Goal: Information Seeking & Learning: Understand process/instructions

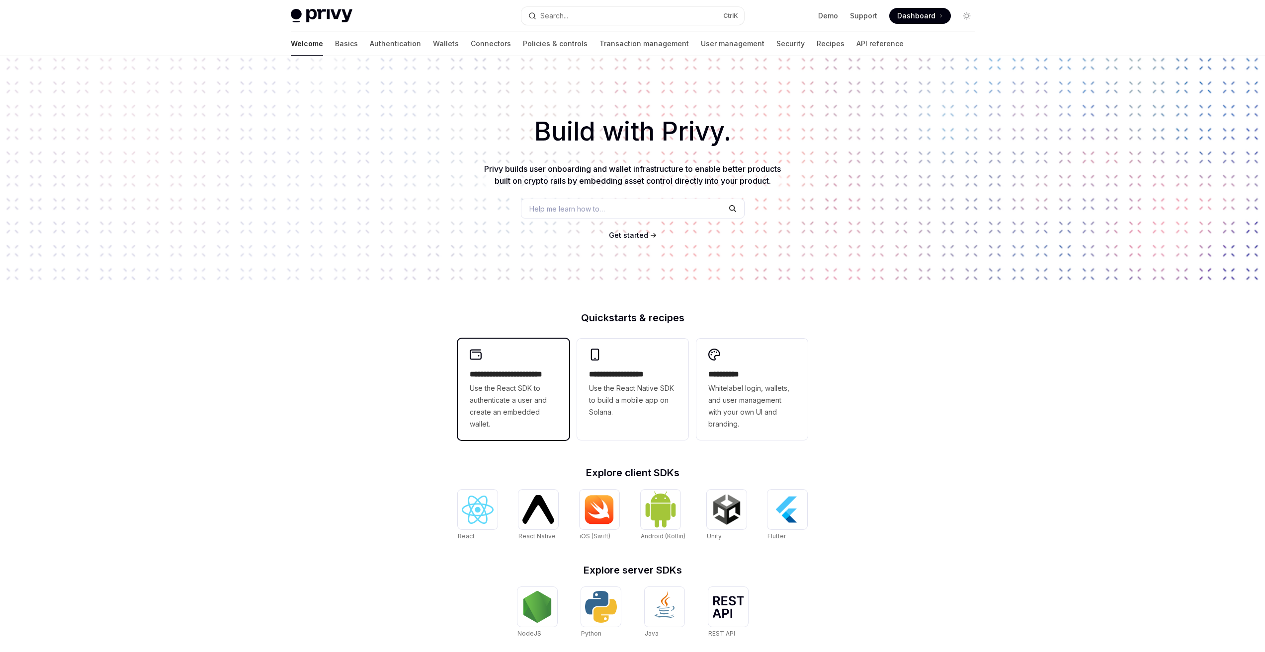
click at [523, 395] on span "Use the React SDK to authenticate a user and create an embedded wallet." at bounding box center [513, 407] width 87 height 48
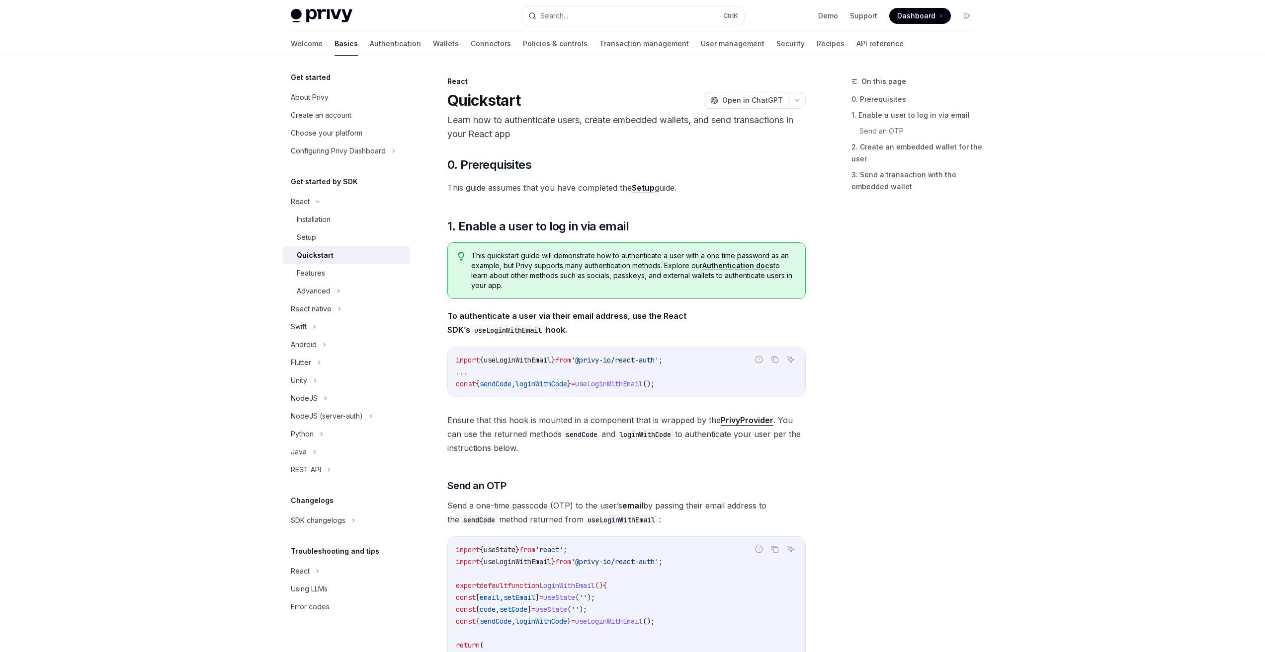
type textarea "*"
click at [639, 13] on button "Search... Ctrl K" at bounding box center [632, 16] width 223 height 18
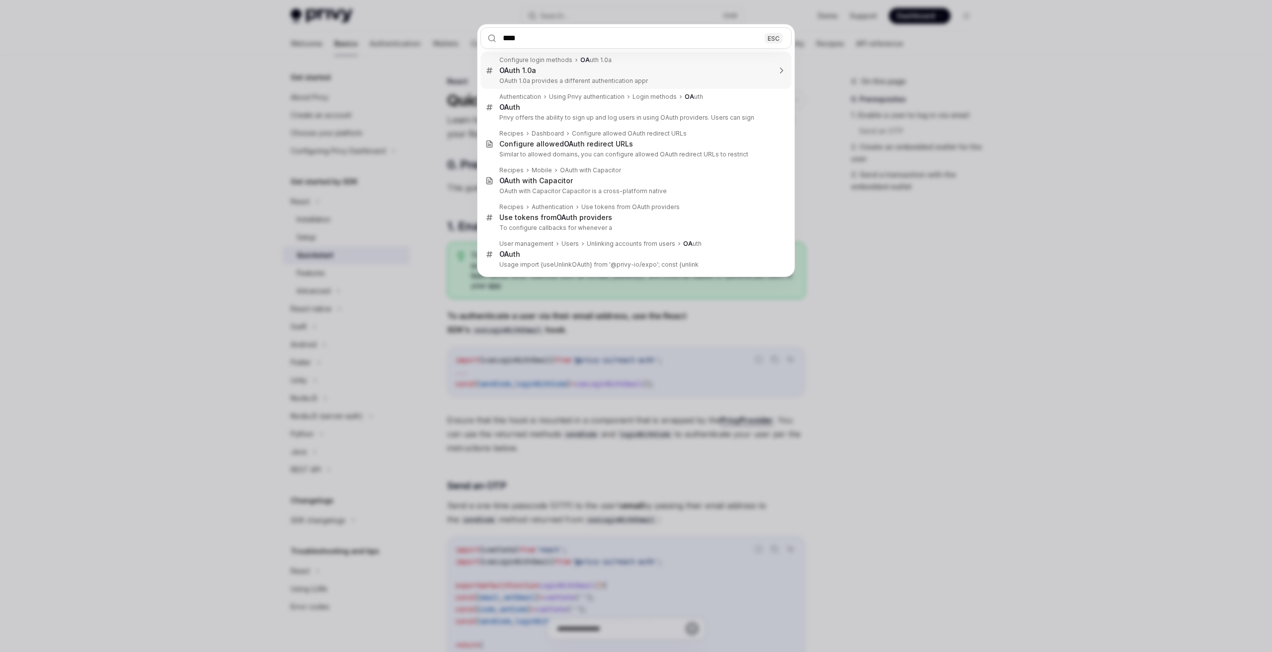
type input "*****"
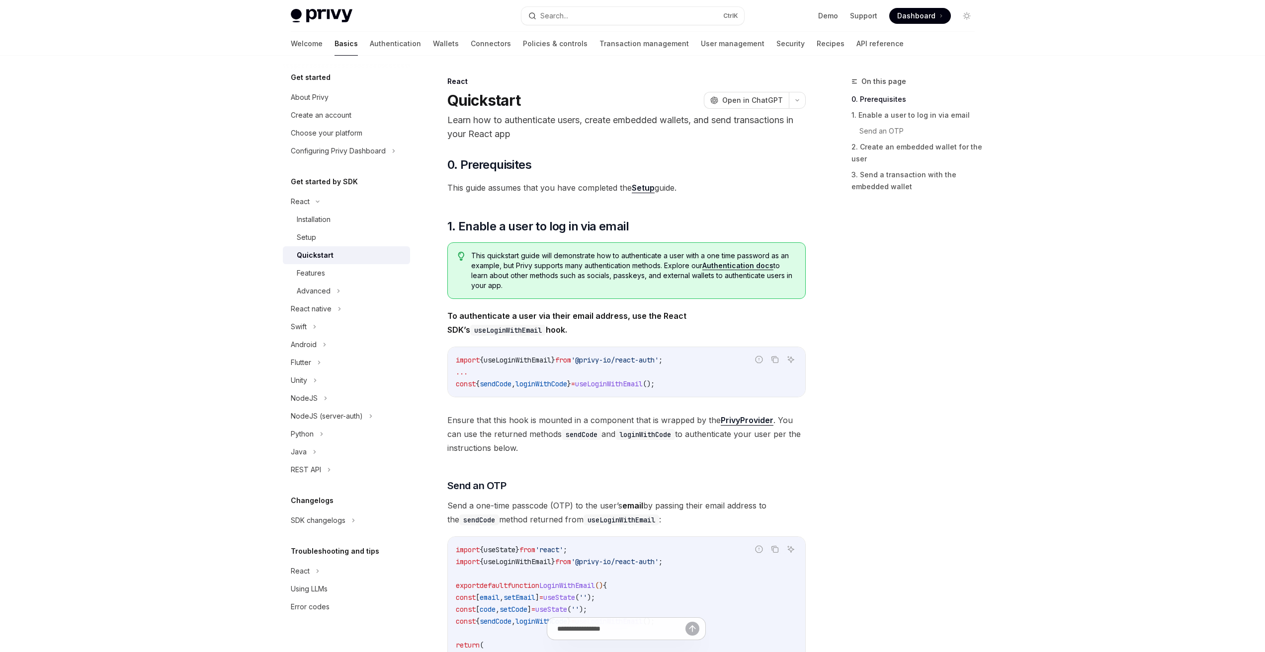
type textarea "*"
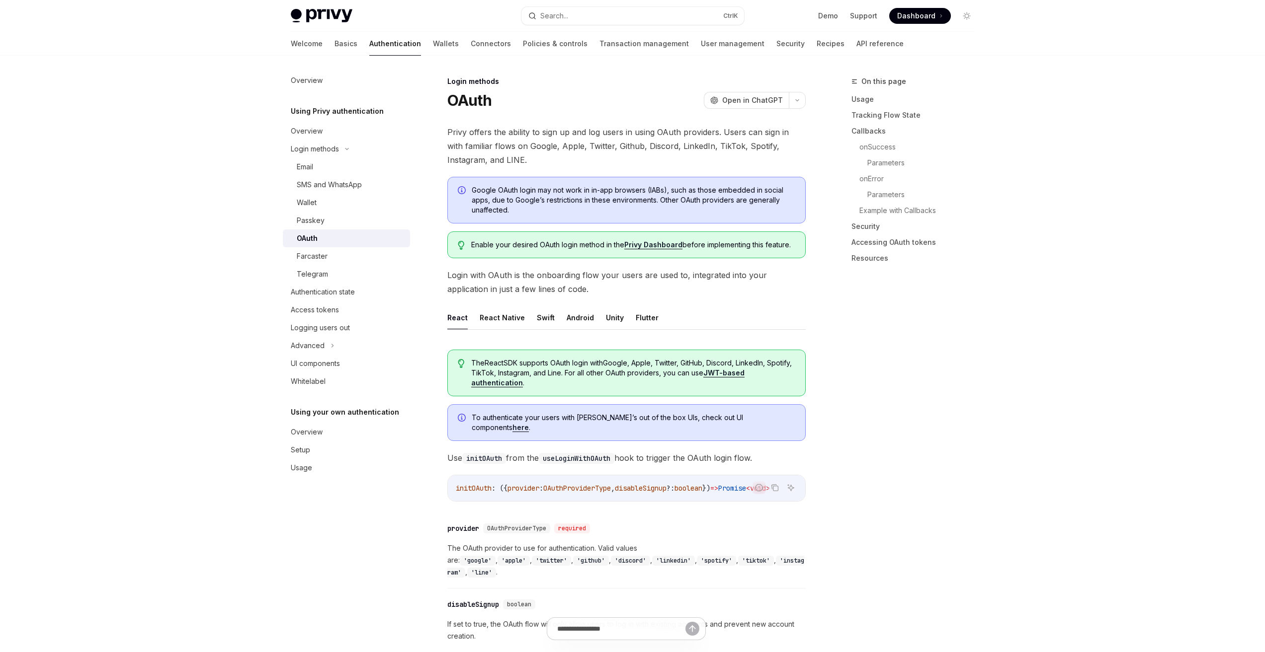
scroll to position [56, 0]
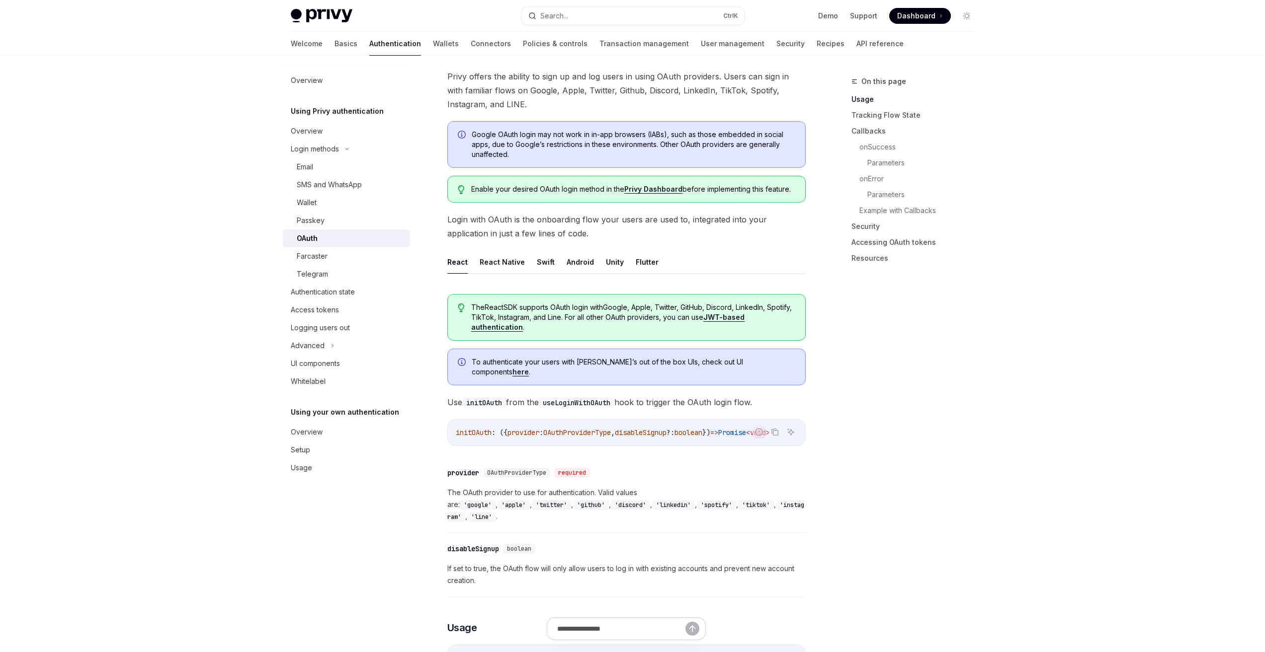
click at [643, 188] on link "Privy Dashboard" at bounding box center [653, 189] width 58 height 9
click at [899, 451] on div "On this page Usage Tracking Flow State Callbacks onSuccess Parameters onError P…" at bounding box center [906, 364] width 151 height 577
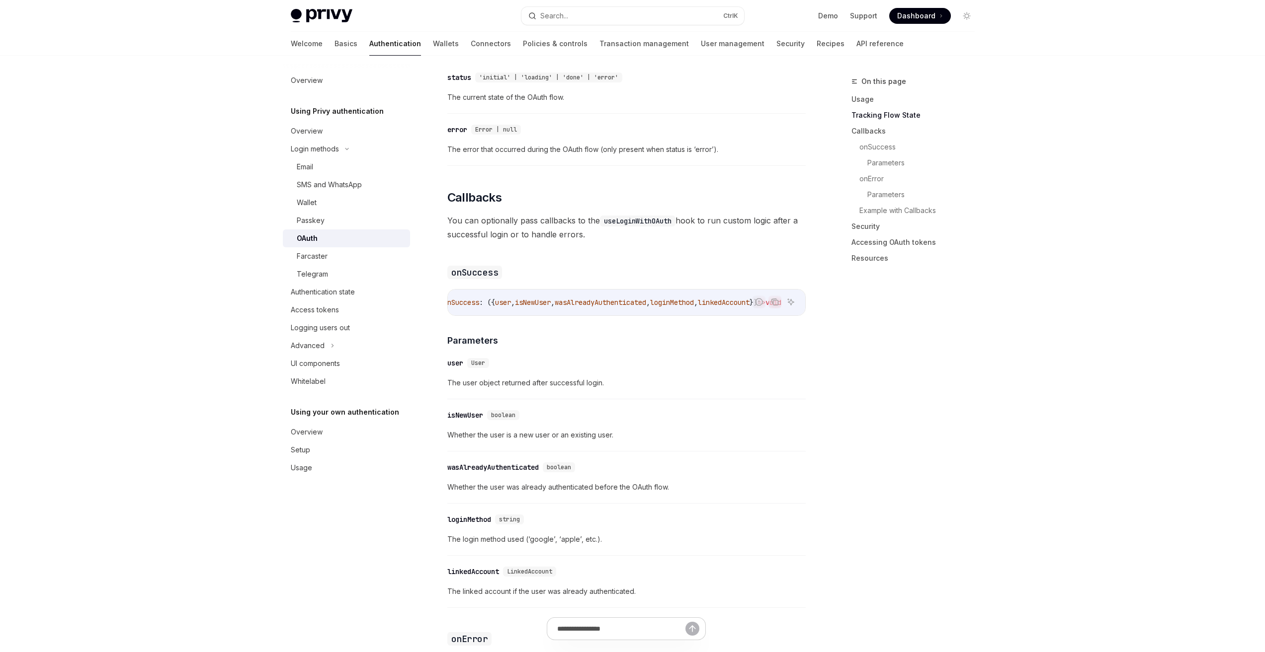
scroll to position [0, 0]
click at [741, 377] on div "​ user User The user object returned after successful login." at bounding box center [626, 375] width 358 height 47
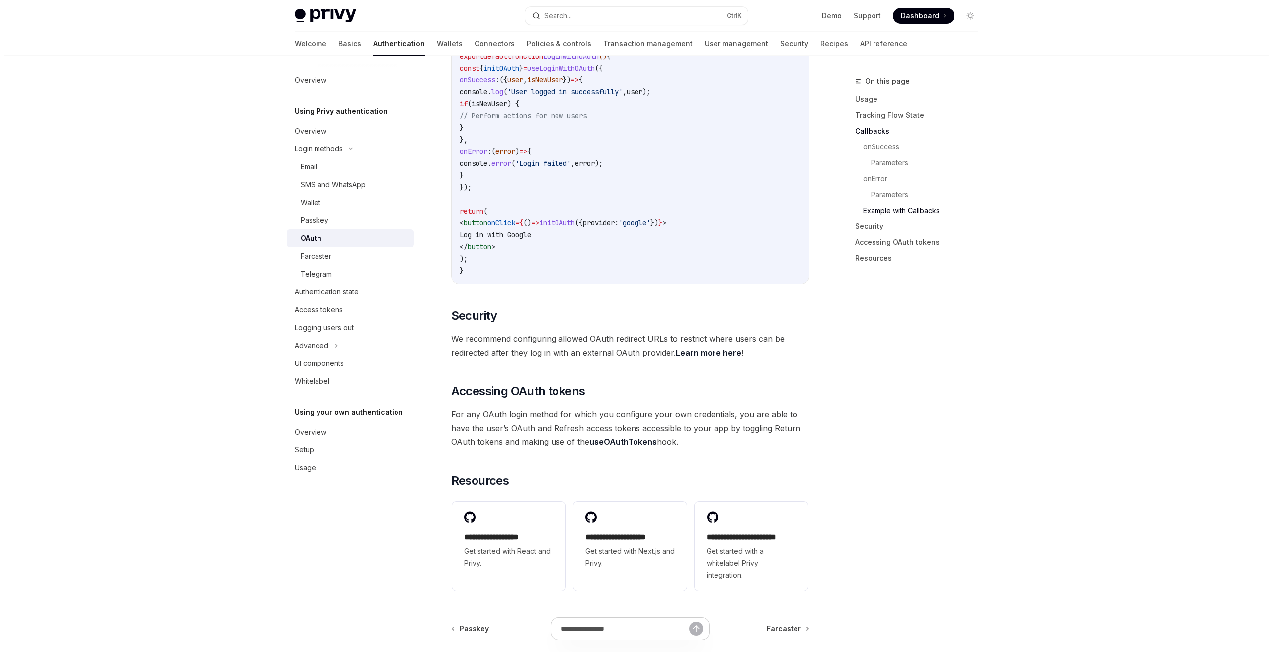
scroll to position [1596, 0]
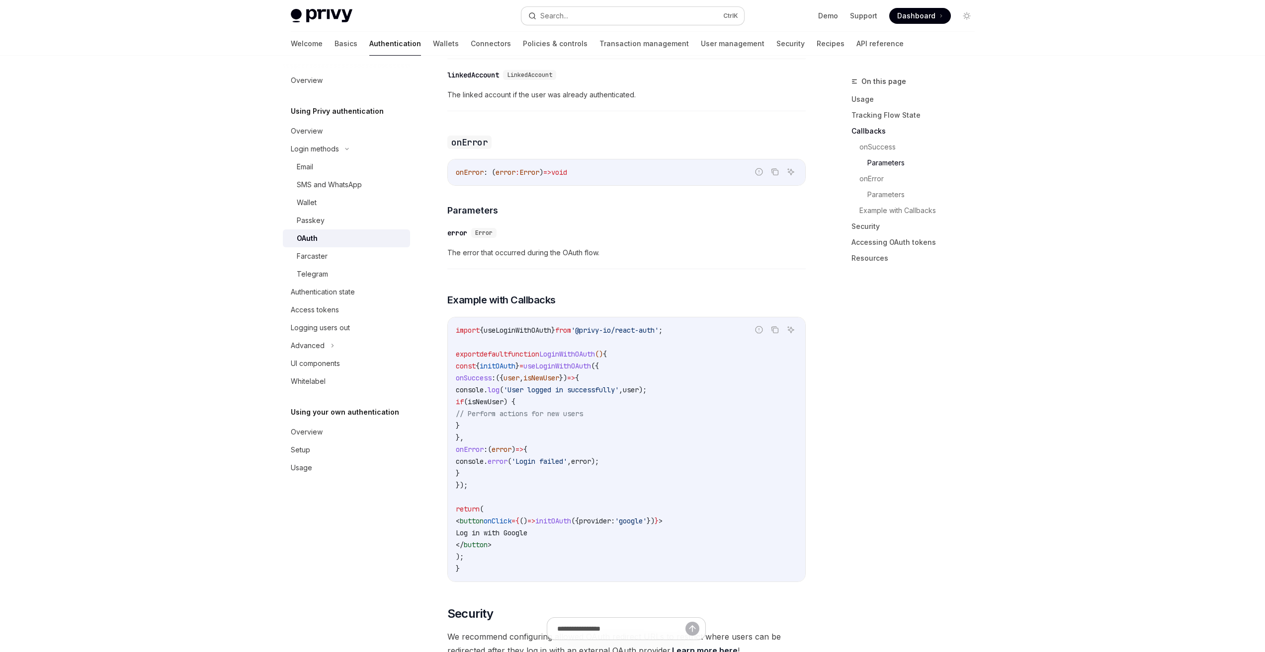
click at [611, 18] on button "Search... Ctrl K" at bounding box center [632, 16] width 223 height 18
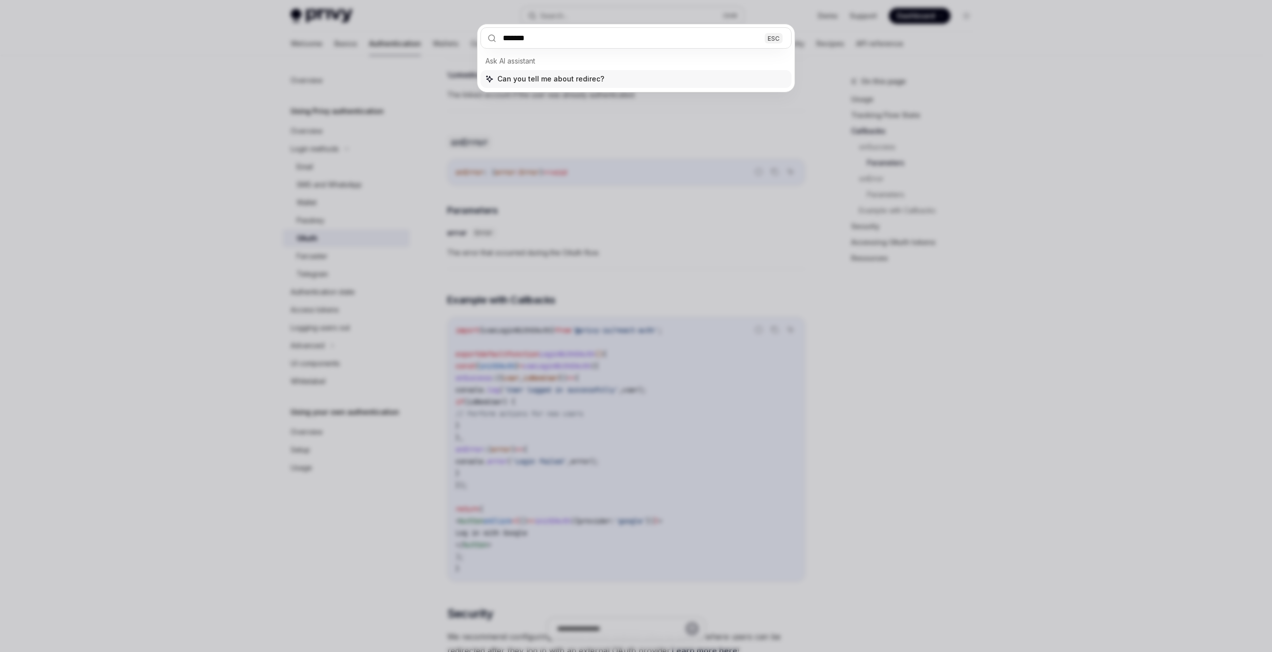
type input "********"
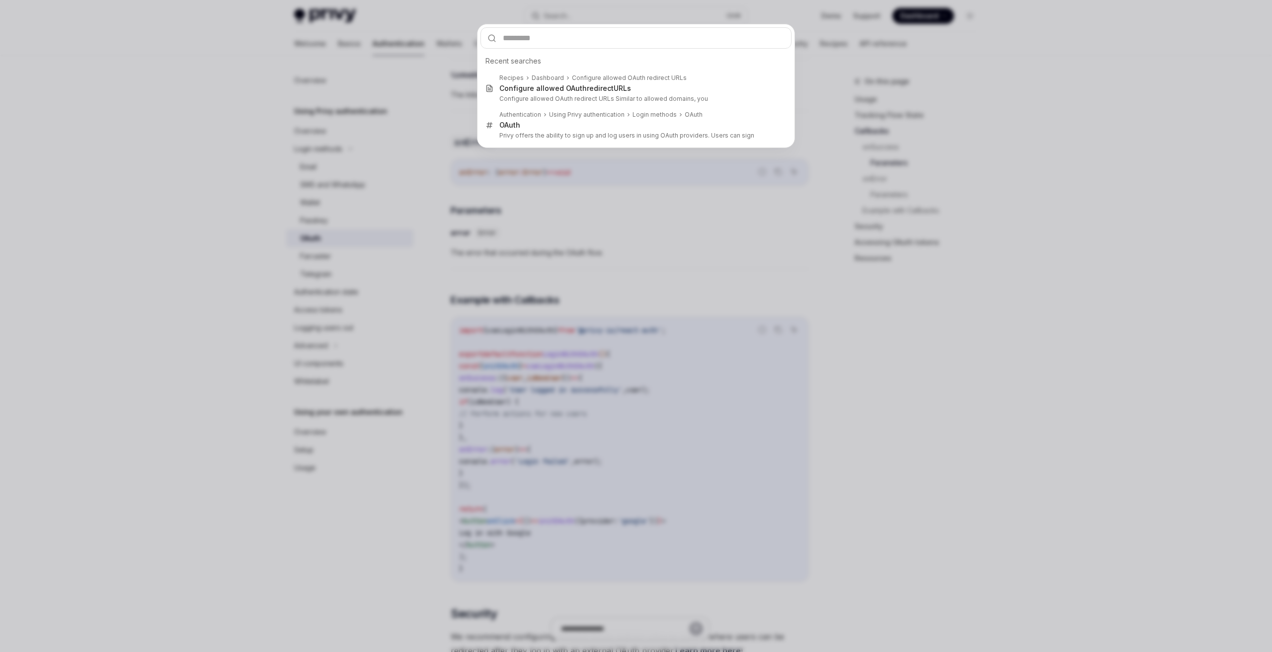
type textarea "*"
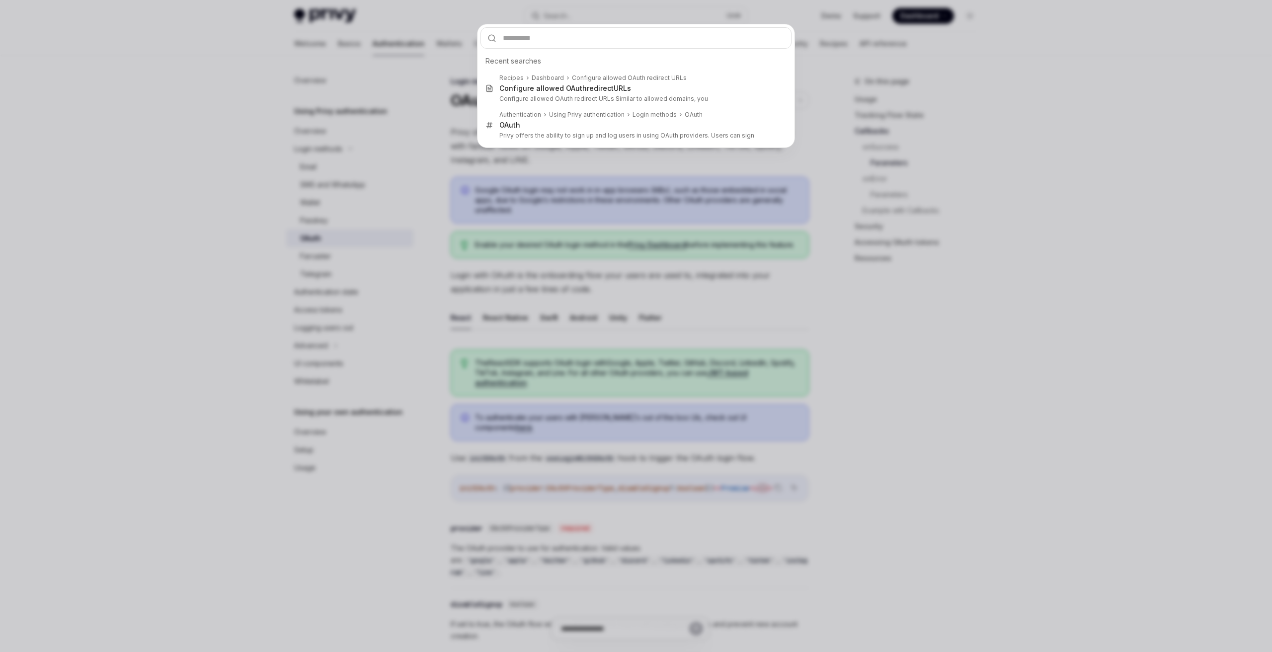
scroll to position [472, 0]
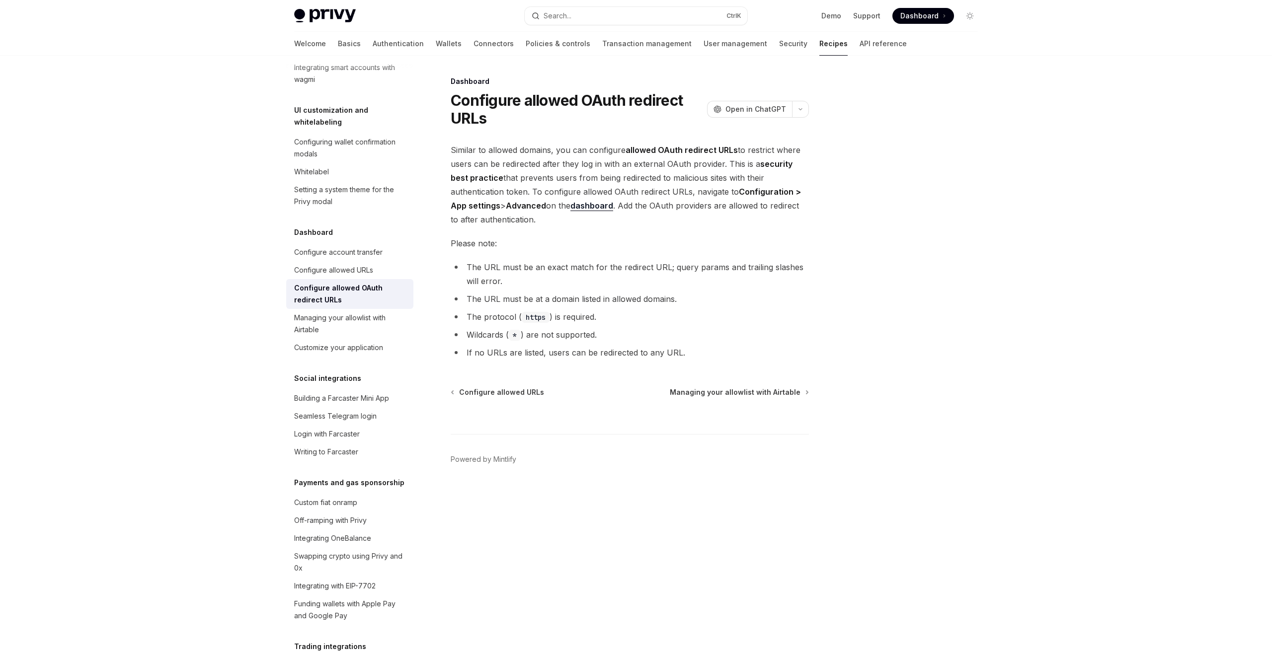
click at [562, 289] on ul "The URL must be an exact match for the redirect URL; query params and trailing …" at bounding box center [630, 309] width 358 height 99
click at [660, 18] on button "Search... Ctrl K" at bounding box center [636, 16] width 223 height 18
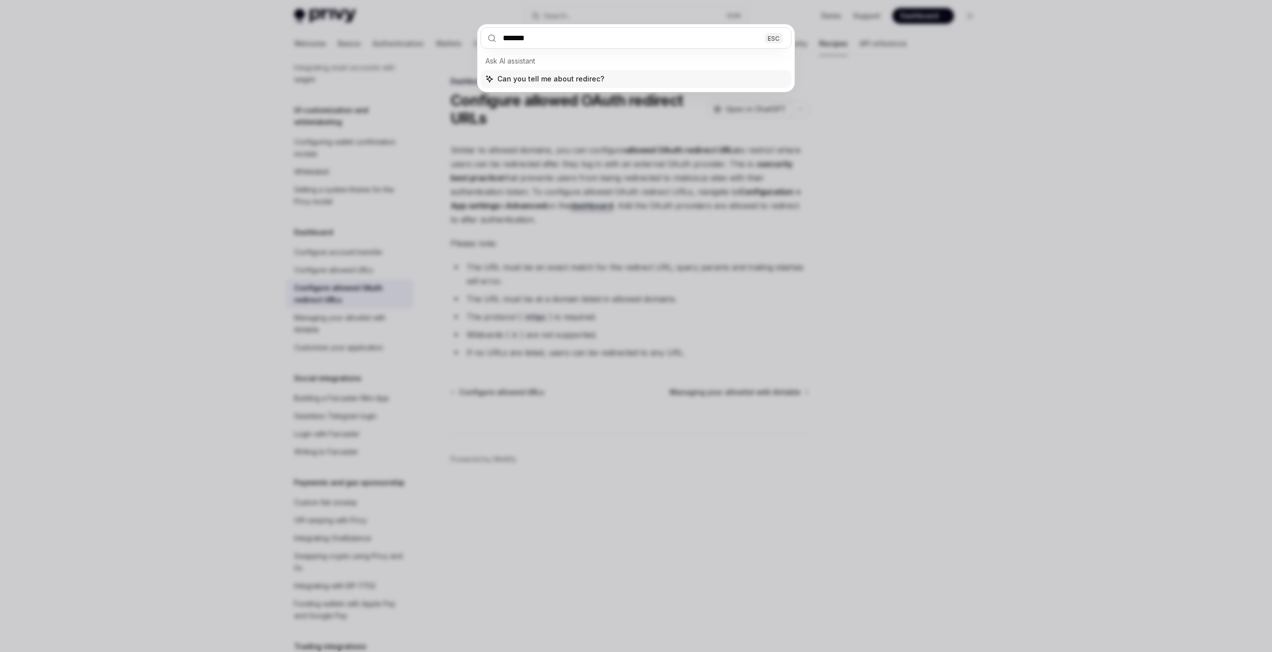
type input "********"
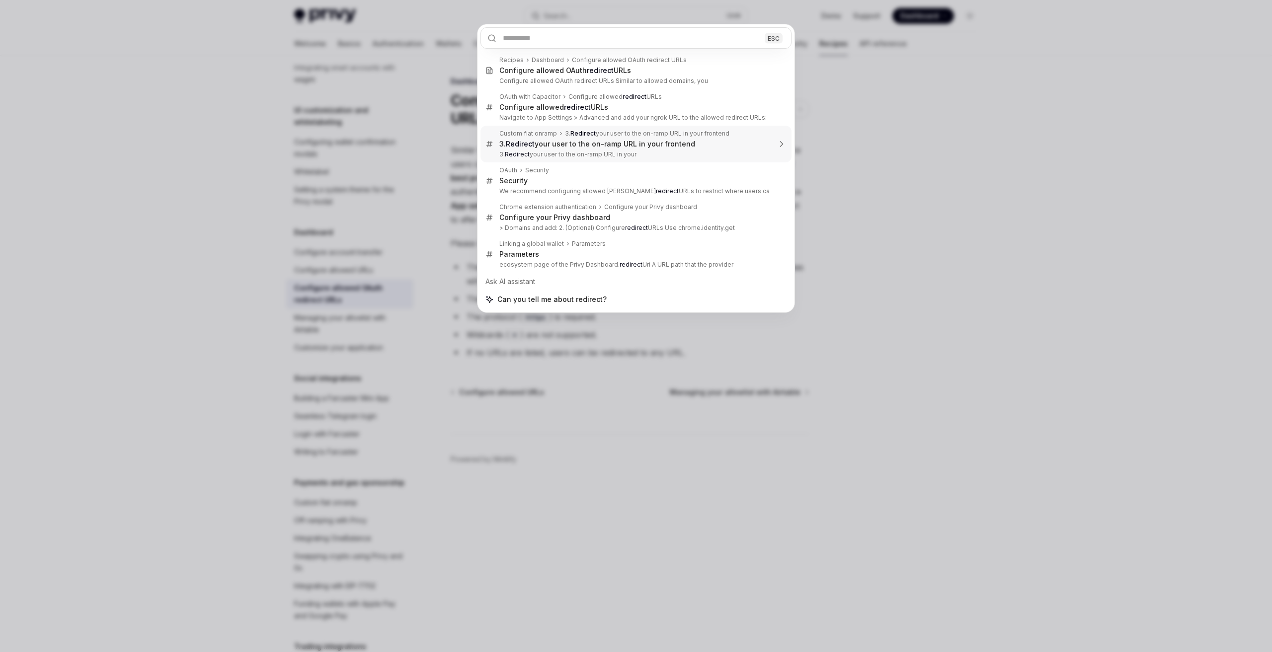
type textarea "*"
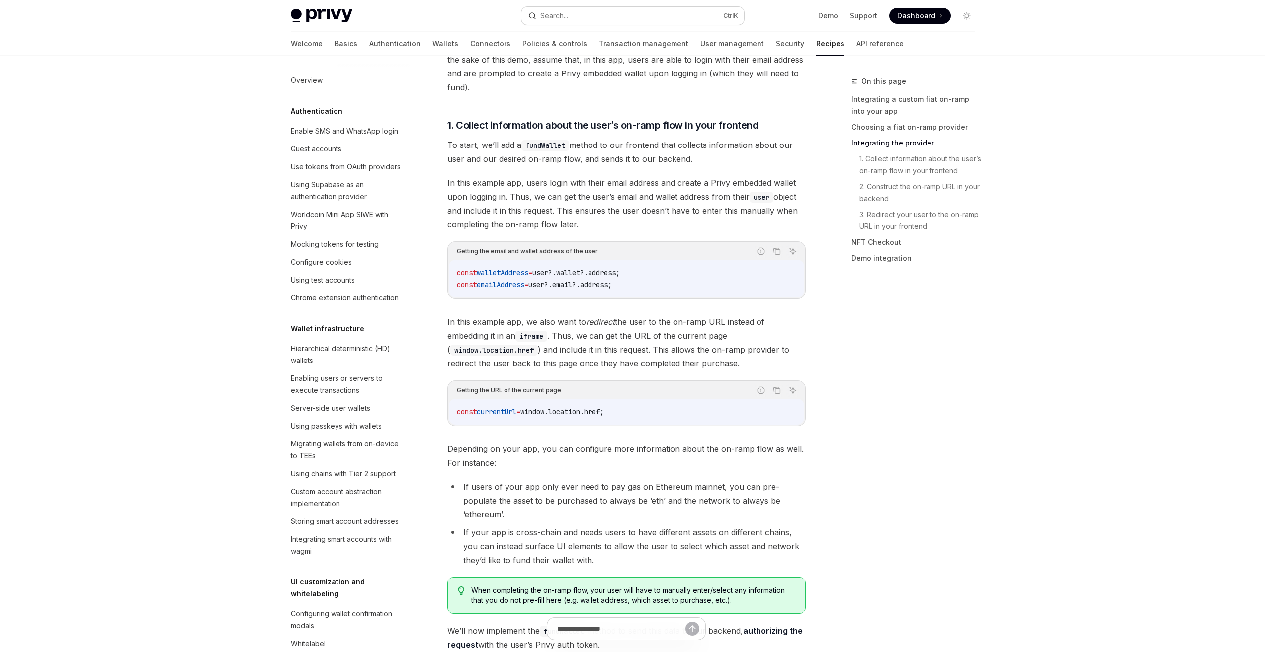
click at [656, 9] on button "Search... Ctrl K" at bounding box center [632, 16] width 223 height 18
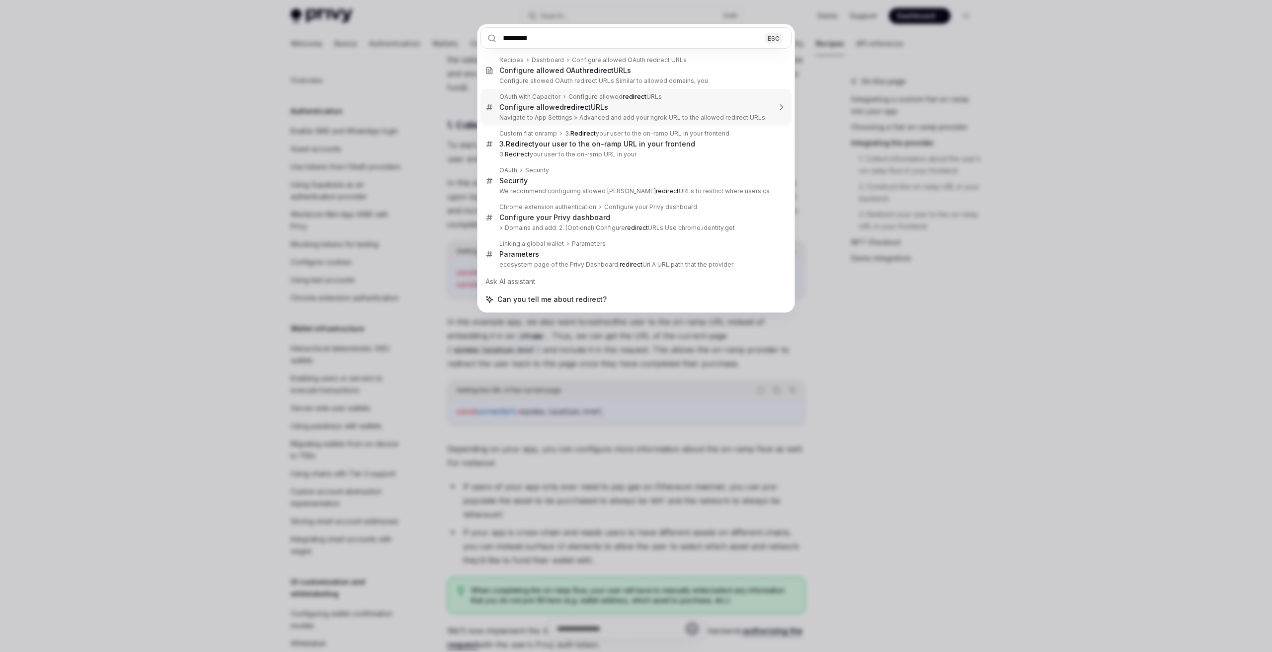
type input "********"
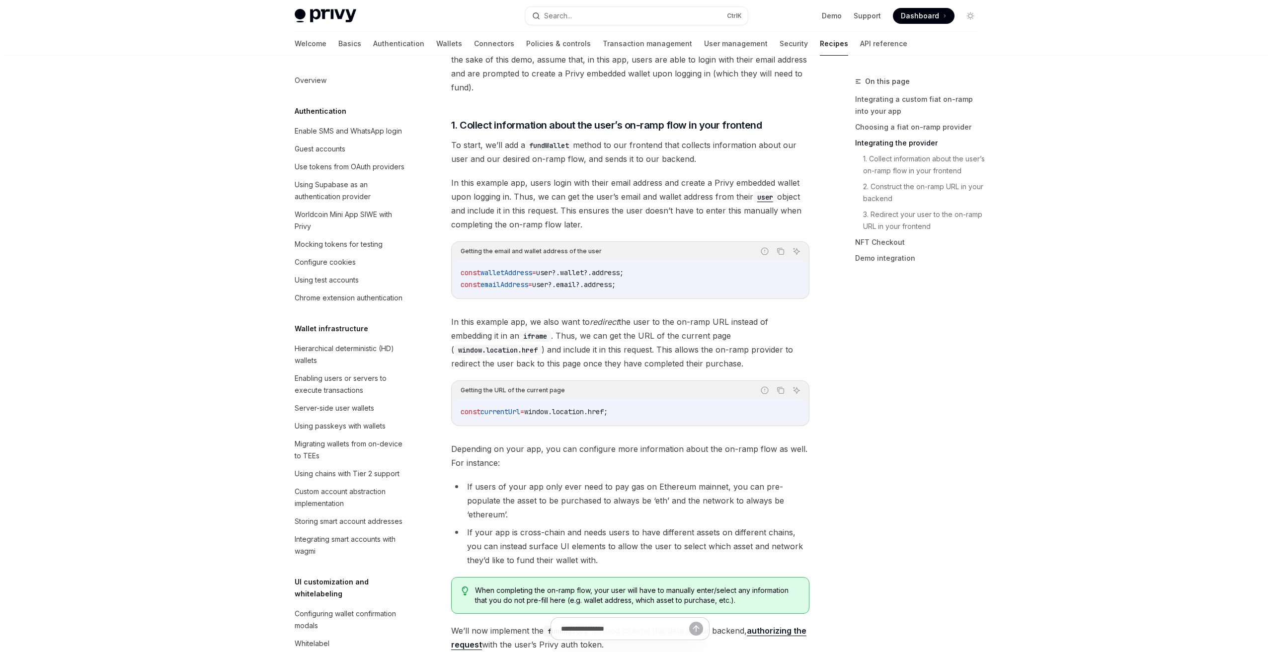
scroll to position [472, 0]
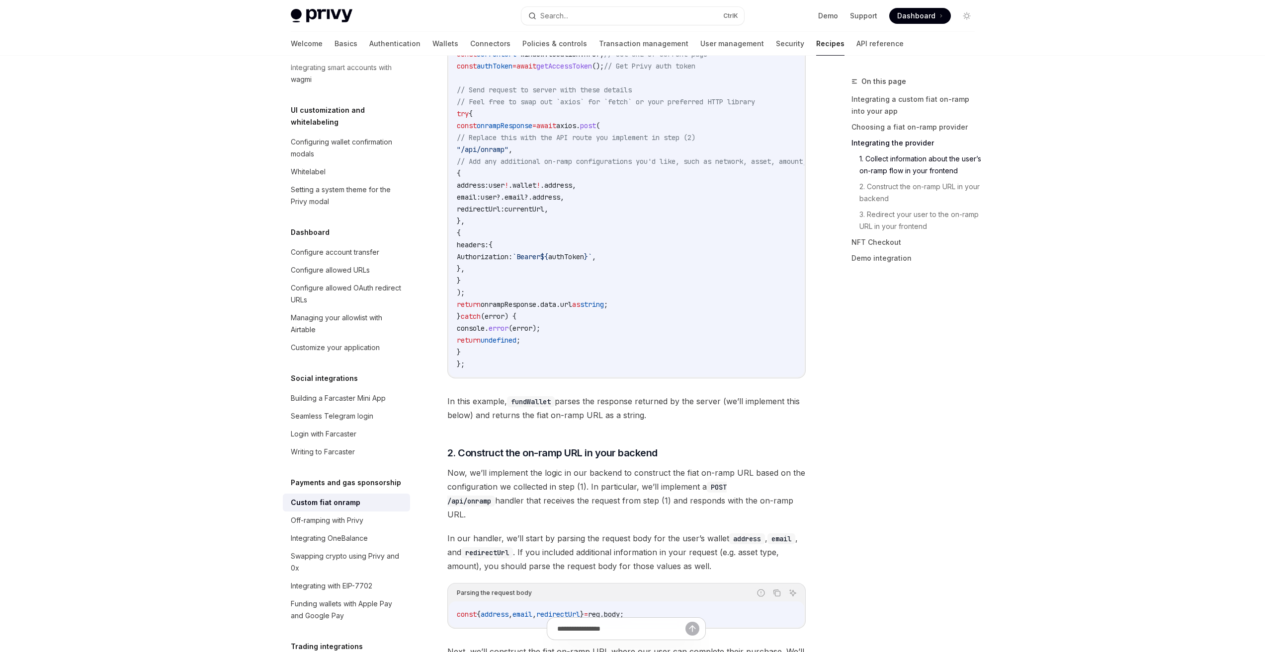
scroll to position [2116, 0]
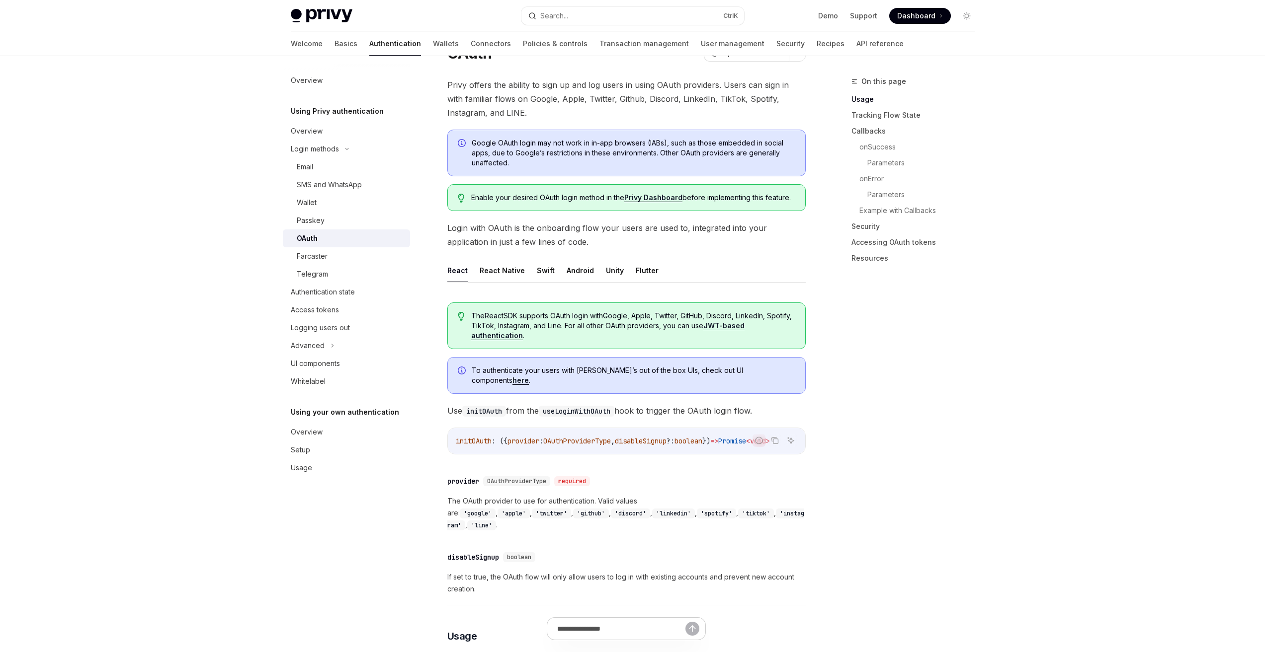
scroll to position [6, 0]
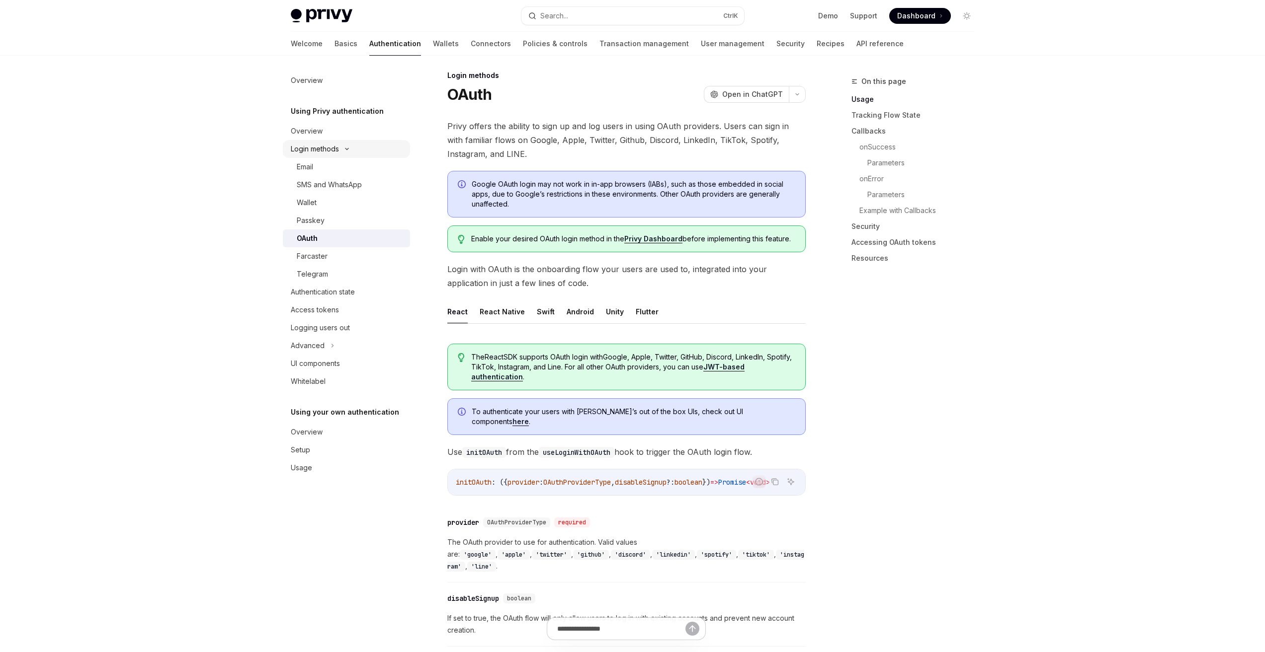
click at [333, 150] on div "Login methods" at bounding box center [315, 149] width 48 height 12
click at [507, 308] on button "React Native" at bounding box center [502, 311] width 45 height 23
type textarea "*"
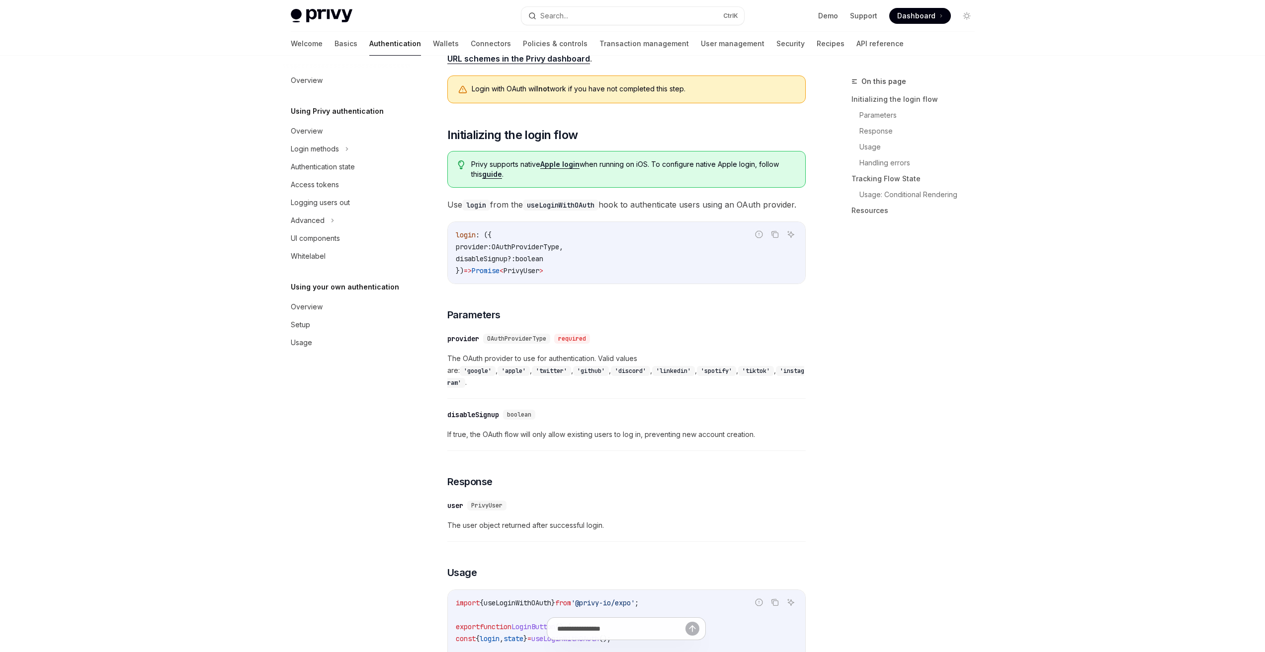
scroll to position [745, 0]
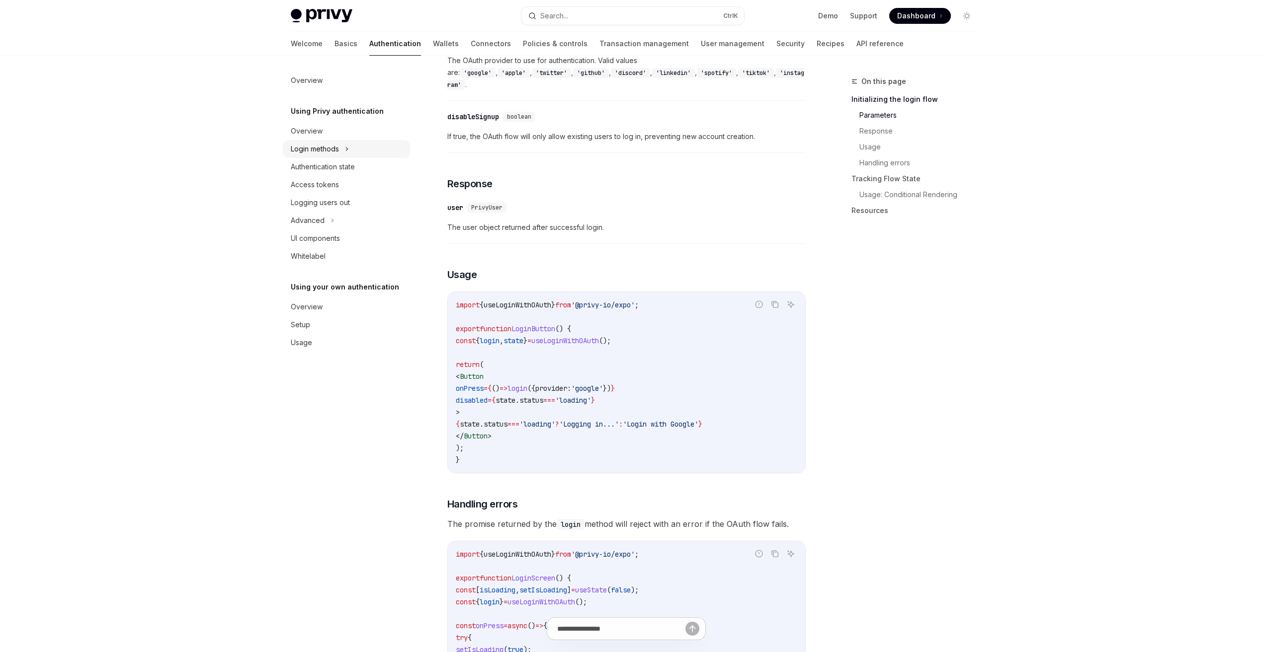
click at [358, 149] on div "Login methods" at bounding box center [346, 149] width 127 height 18
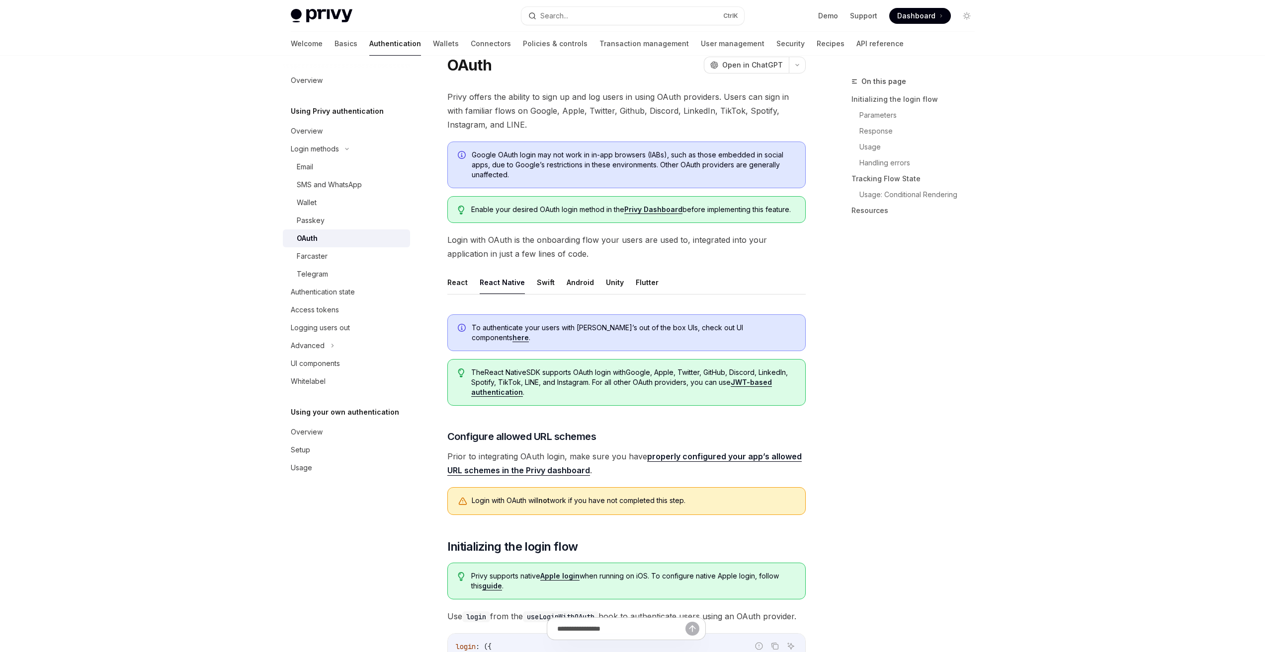
scroll to position [0, 0]
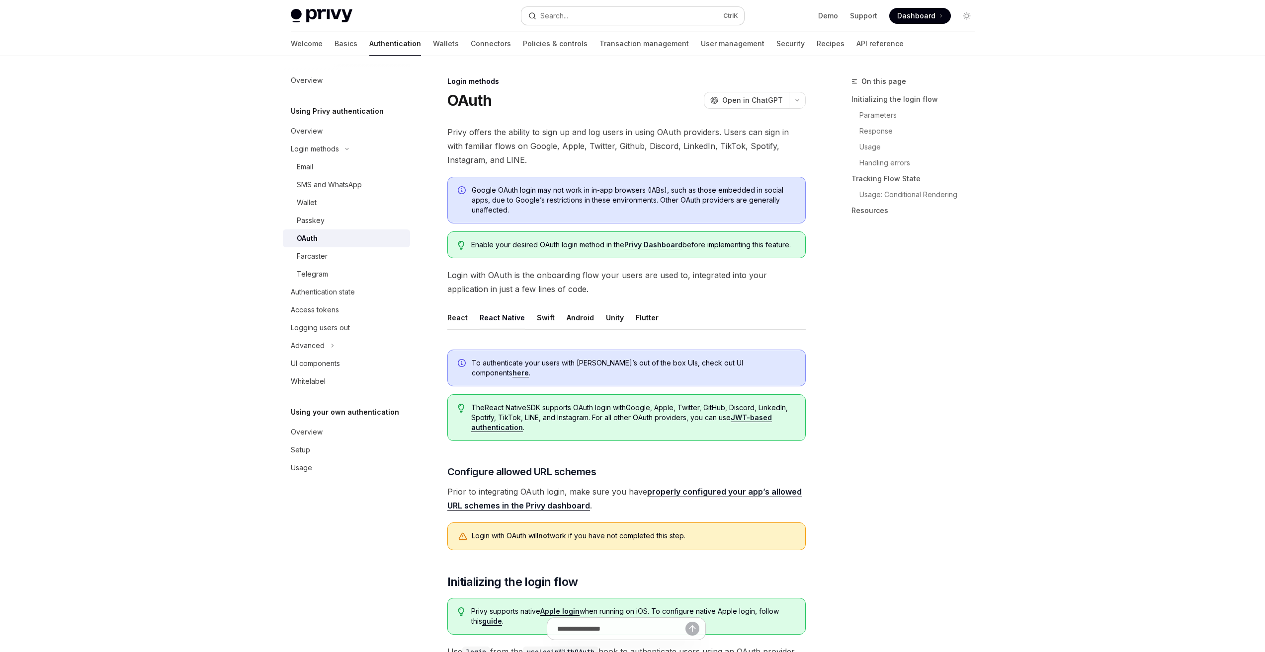
click at [673, 17] on button "Search... Ctrl K" at bounding box center [632, 16] width 223 height 18
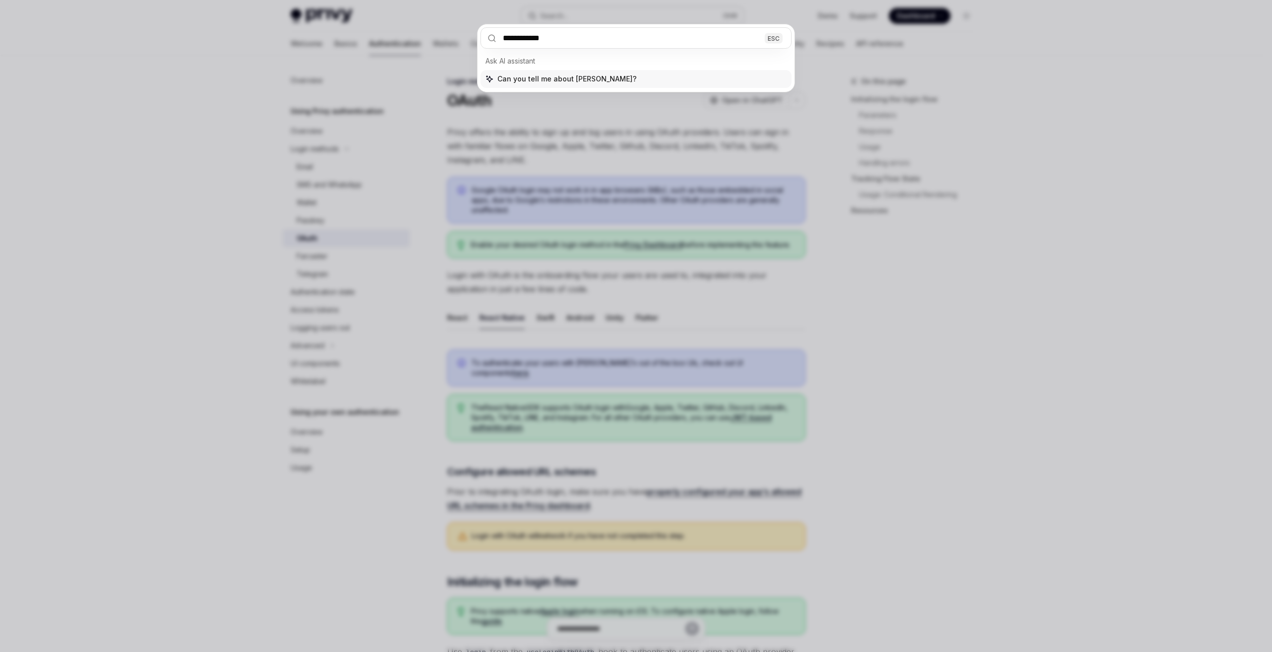
type input "**********"
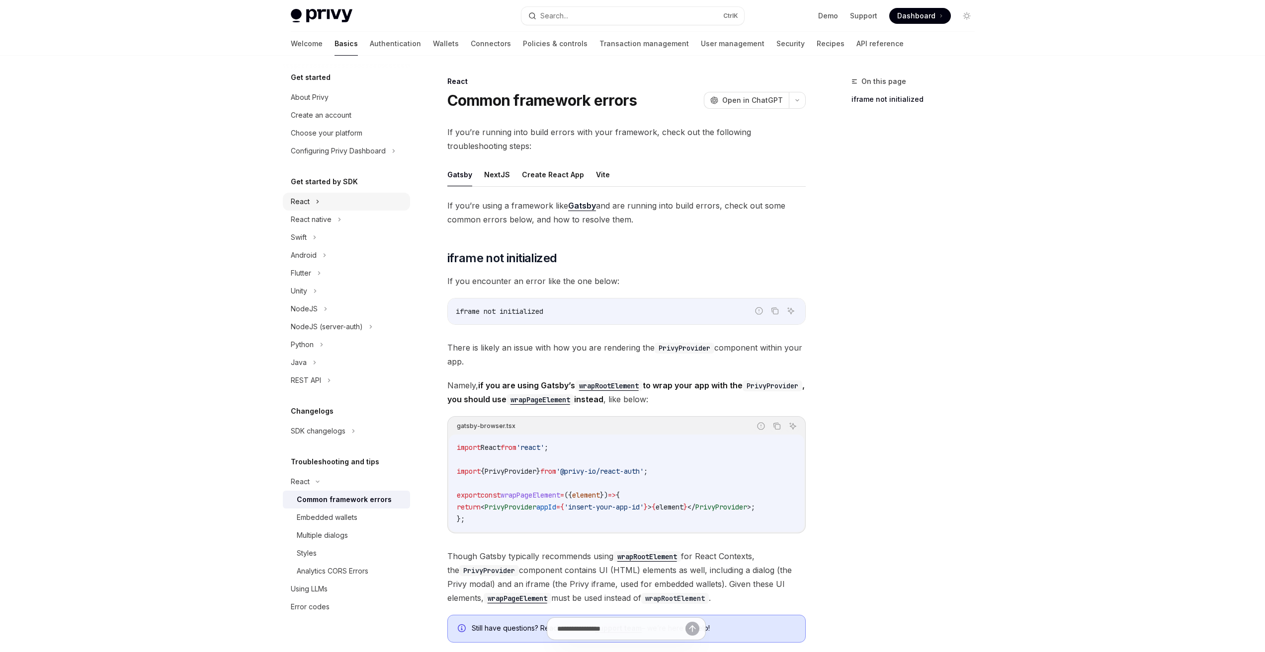
click at [337, 203] on div "React" at bounding box center [346, 202] width 127 height 18
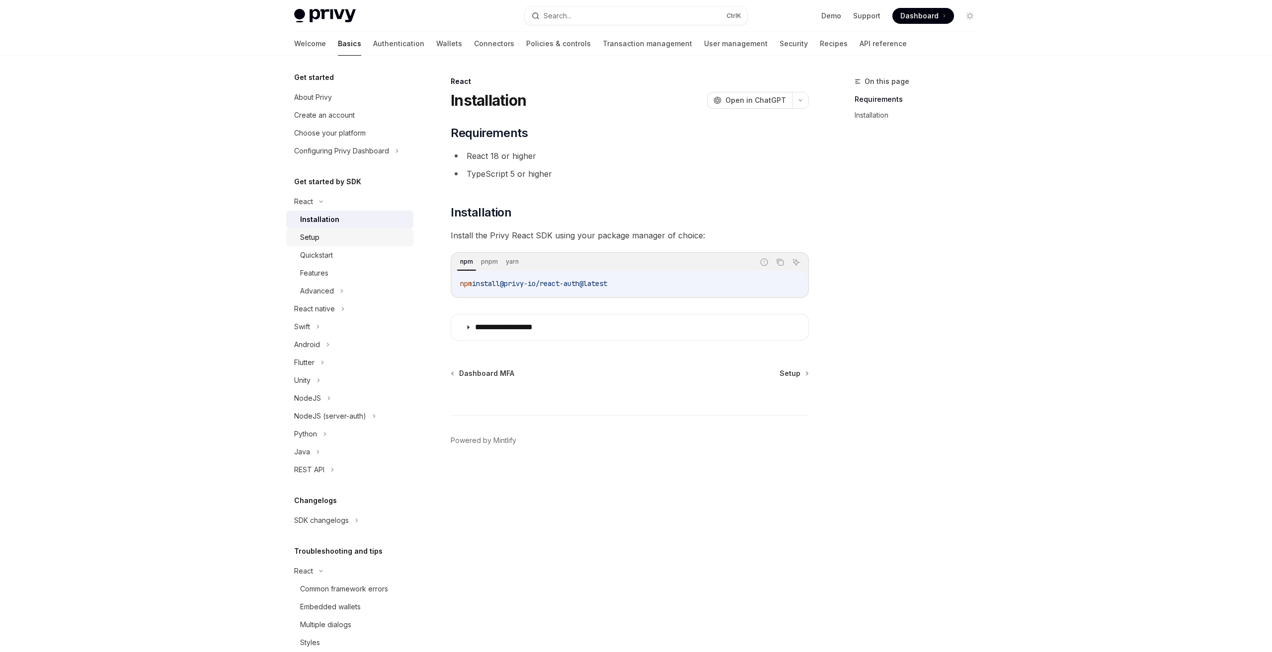
click at [352, 237] on div "Setup" at bounding box center [353, 238] width 107 height 12
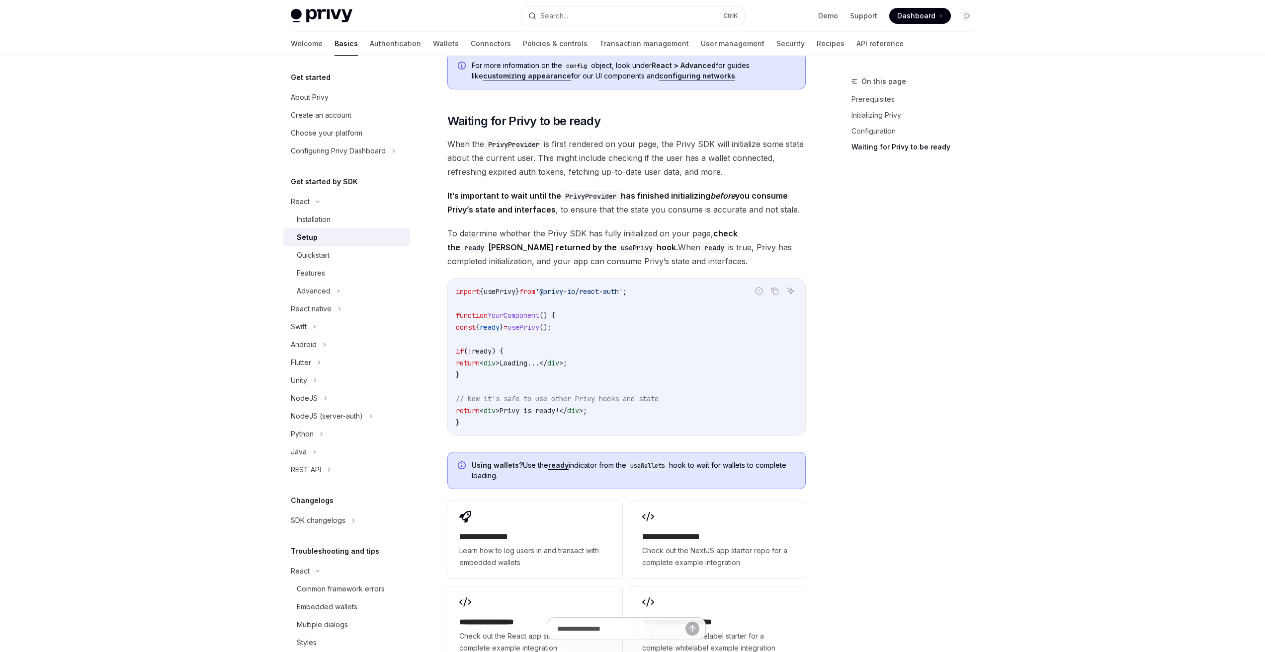
scroll to position [1071, 0]
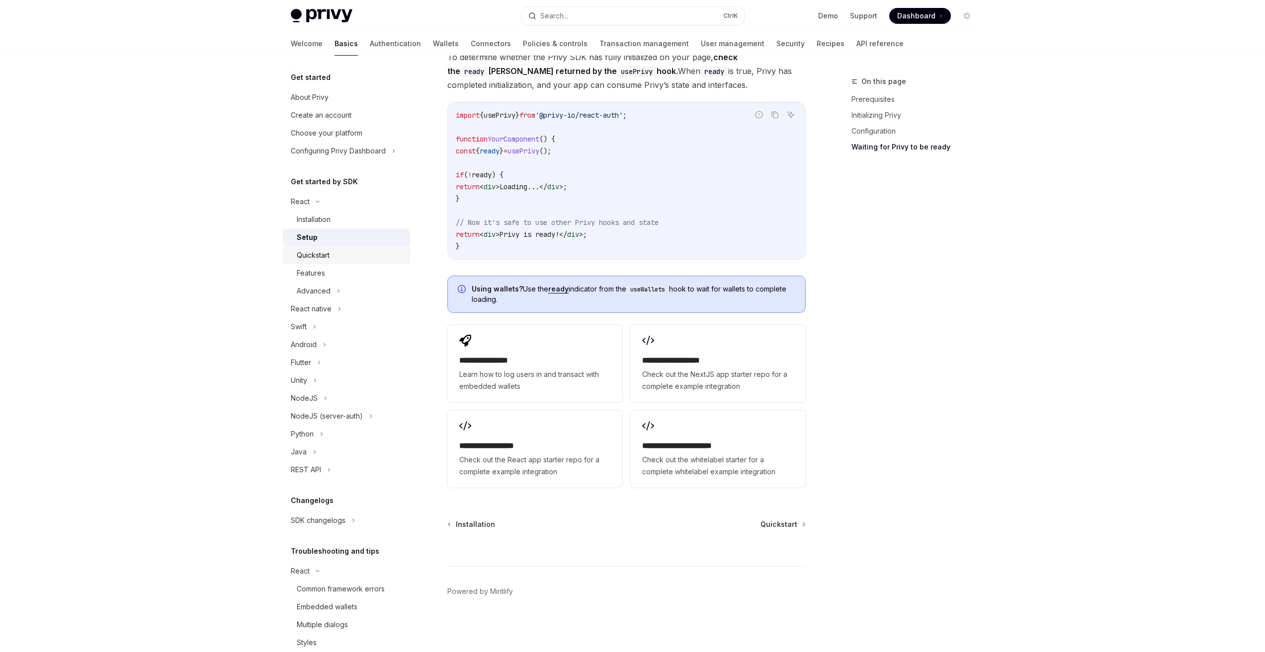
click at [344, 255] on div "Quickstart" at bounding box center [350, 255] width 107 height 12
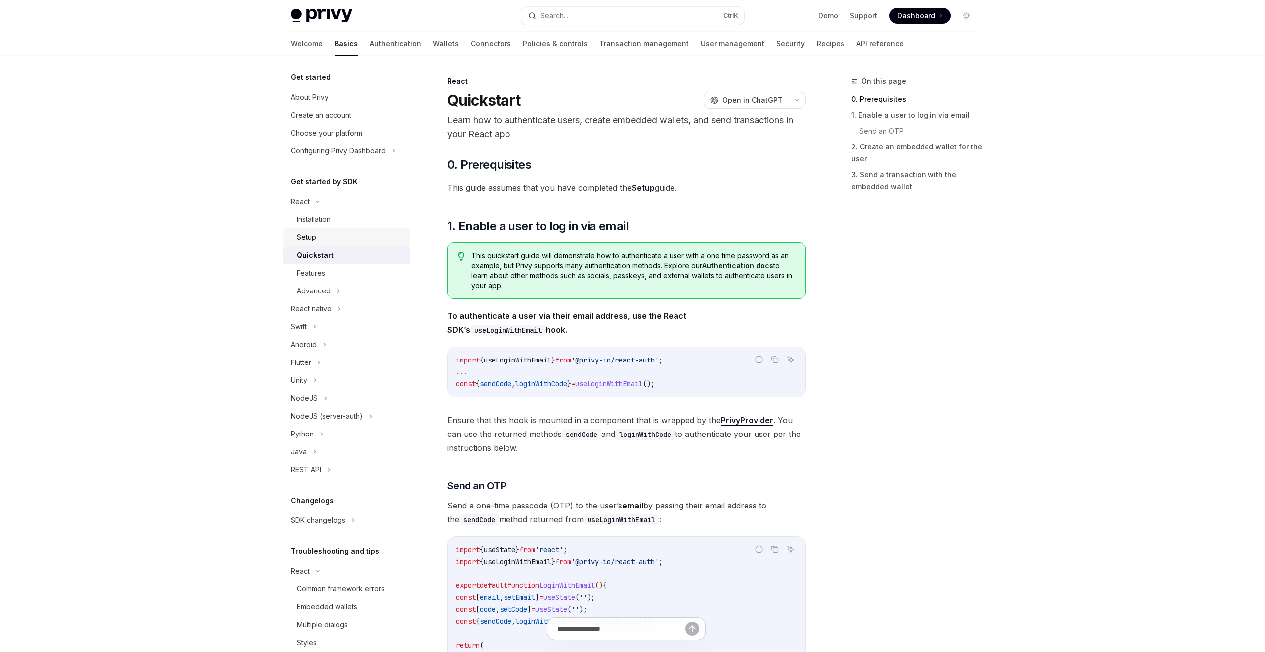
click at [326, 238] on div "Setup" at bounding box center [350, 238] width 107 height 12
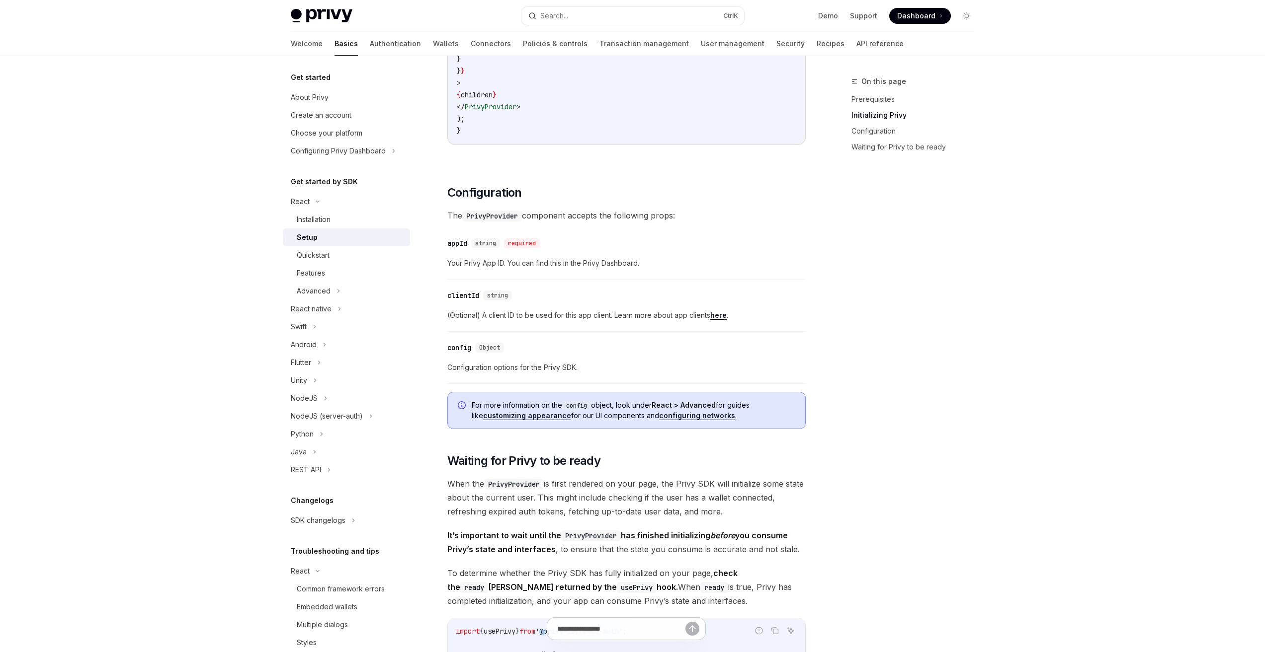
scroll to position [745, 0]
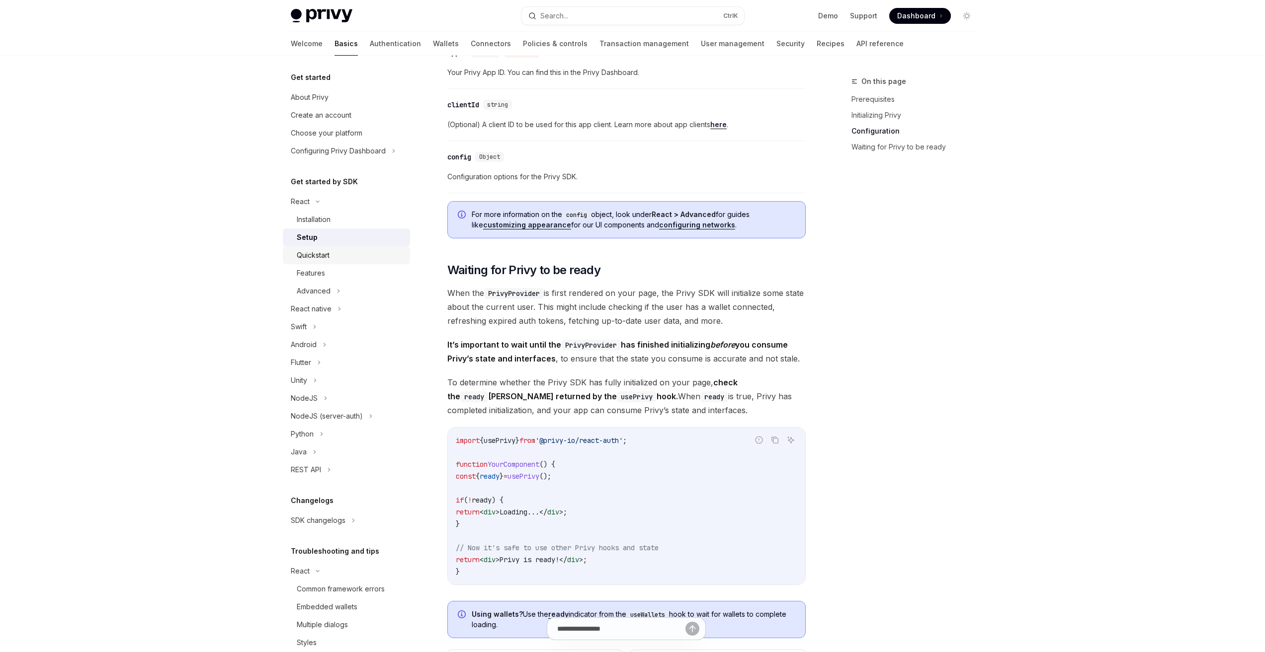
click at [337, 254] on div "Quickstart" at bounding box center [350, 255] width 107 height 12
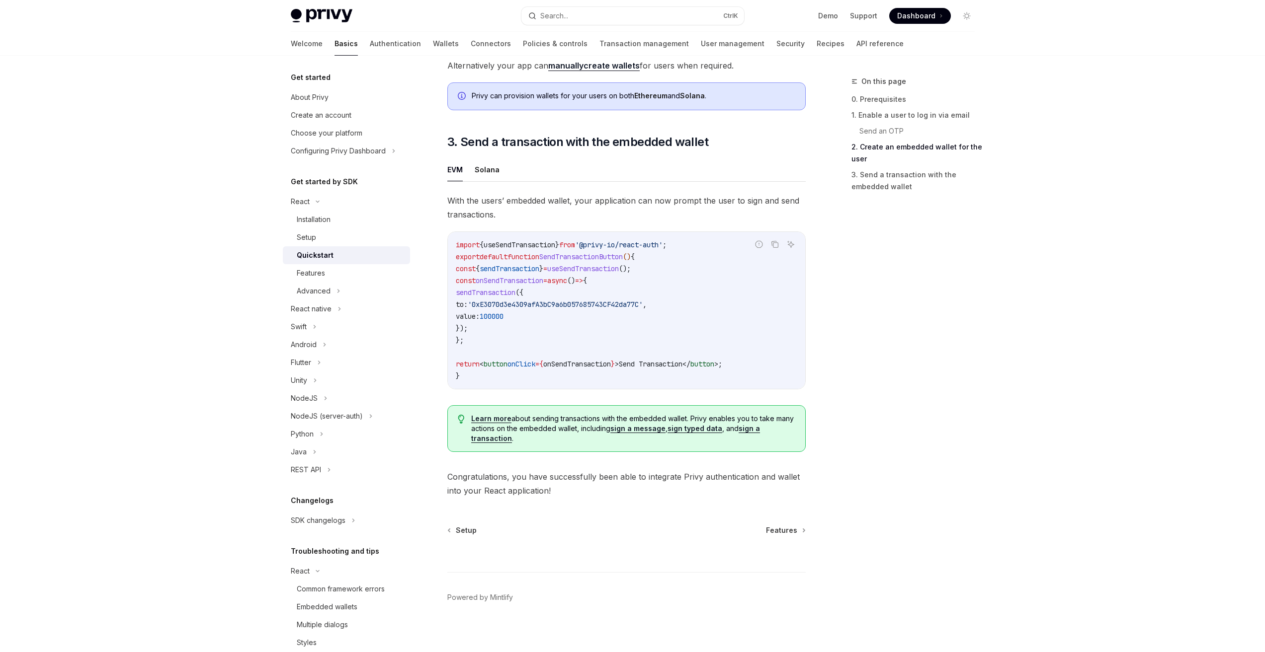
scroll to position [805, 0]
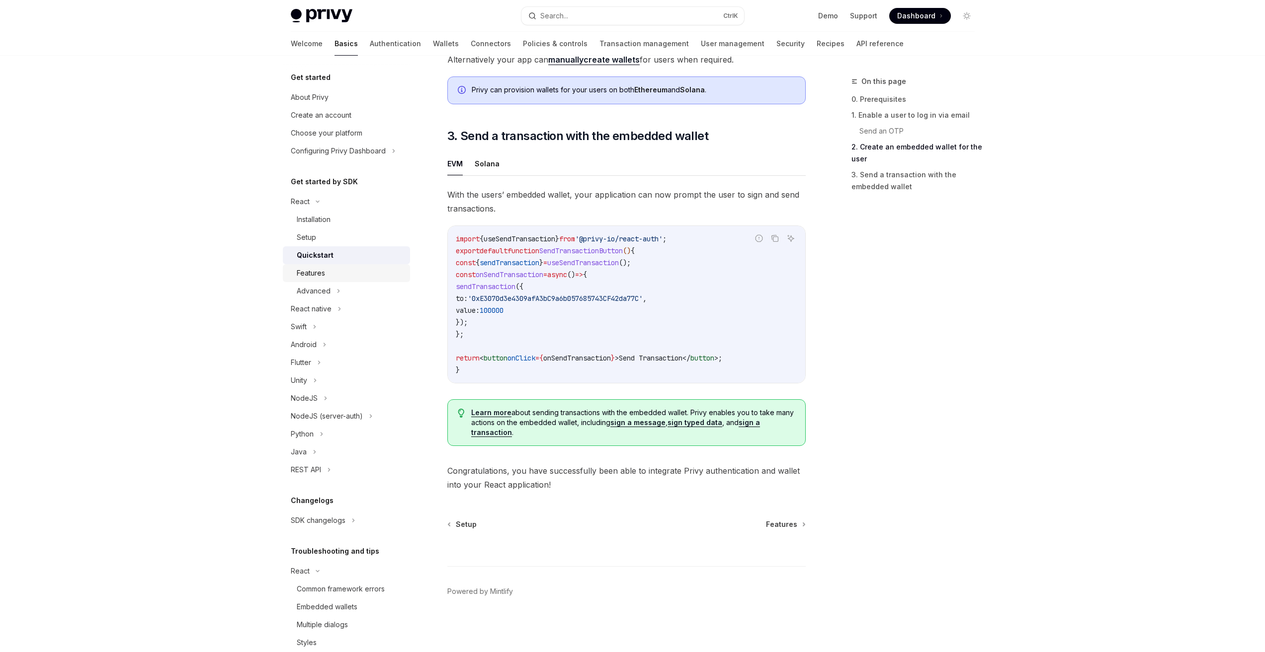
click at [338, 274] on div "Features" at bounding box center [350, 273] width 107 height 12
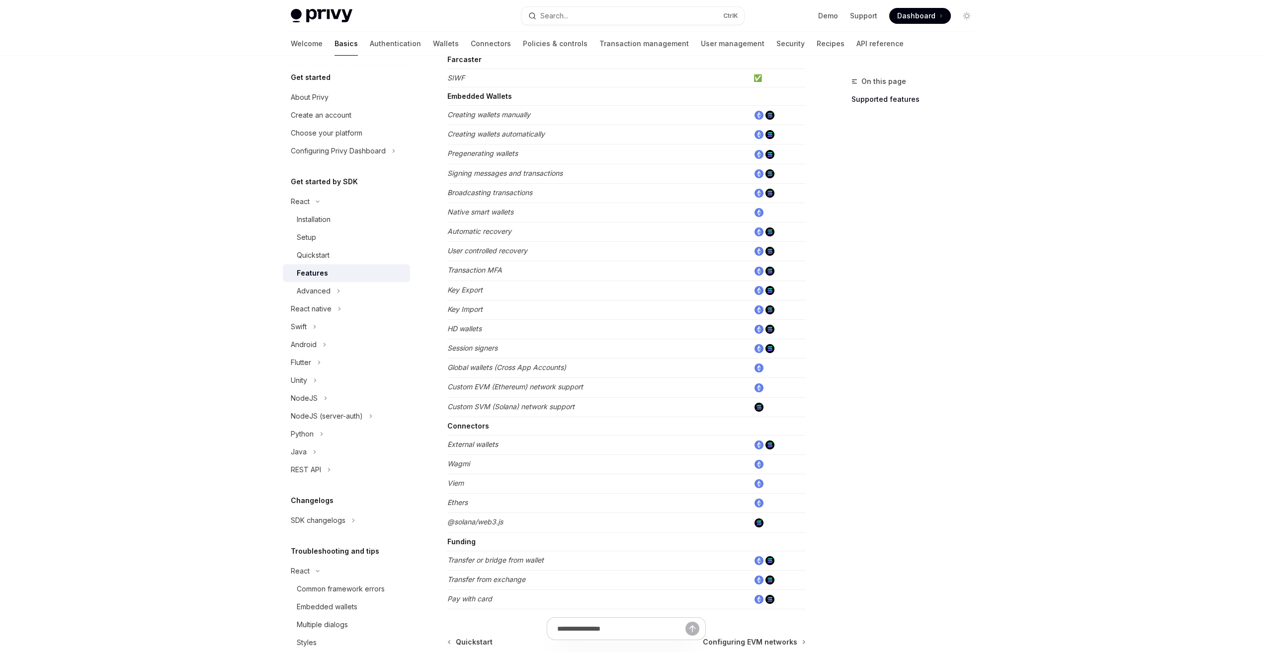
scroll to position [418, 0]
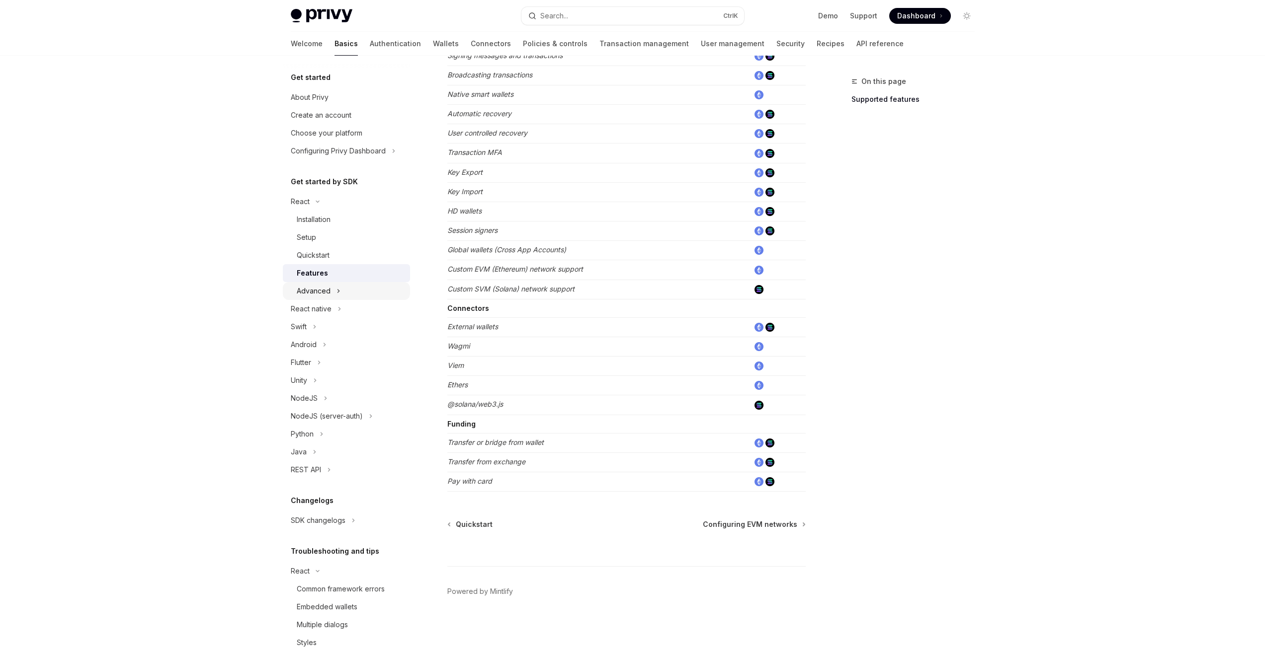
click at [336, 293] on icon at bounding box center [338, 291] width 4 height 12
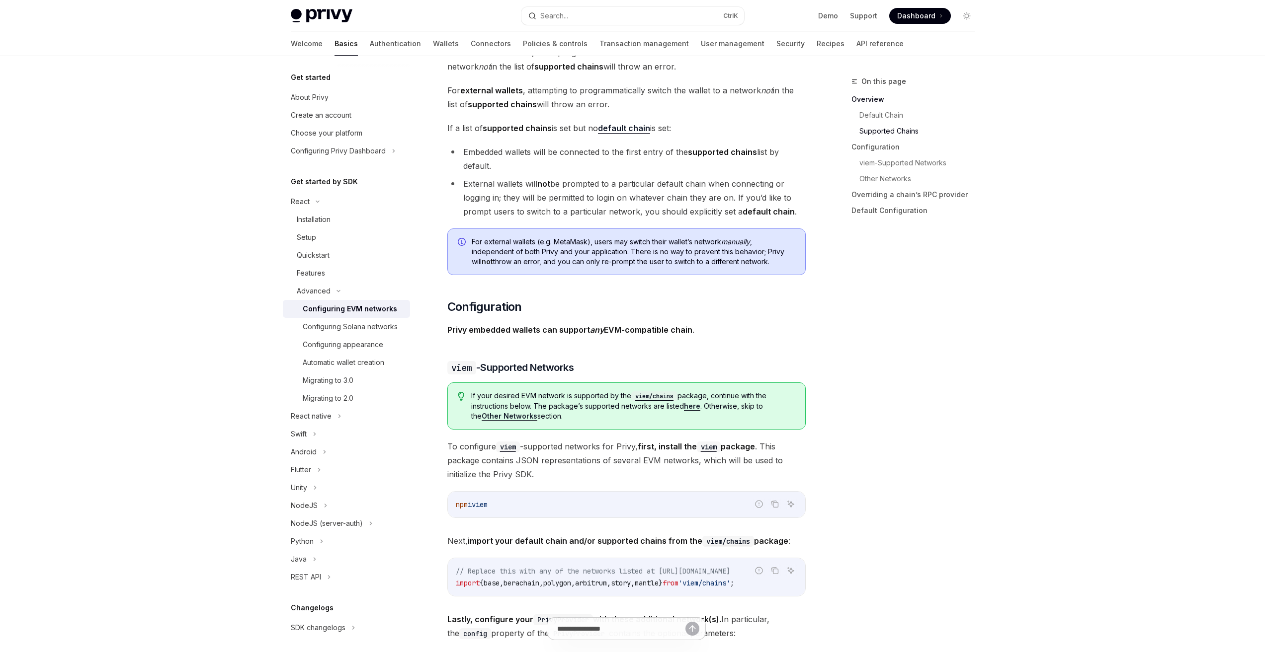
scroll to position [845, 0]
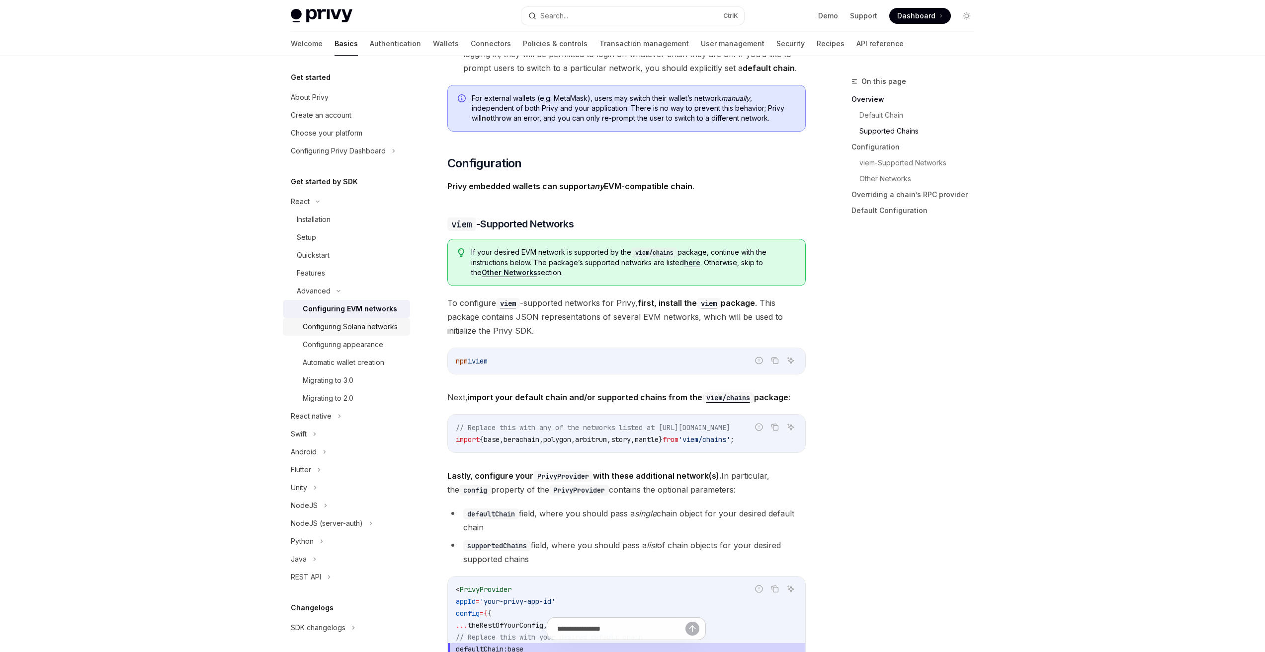
click at [362, 323] on div "Configuring Solana networks" at bounding box center [350, 327] width 95 height 12
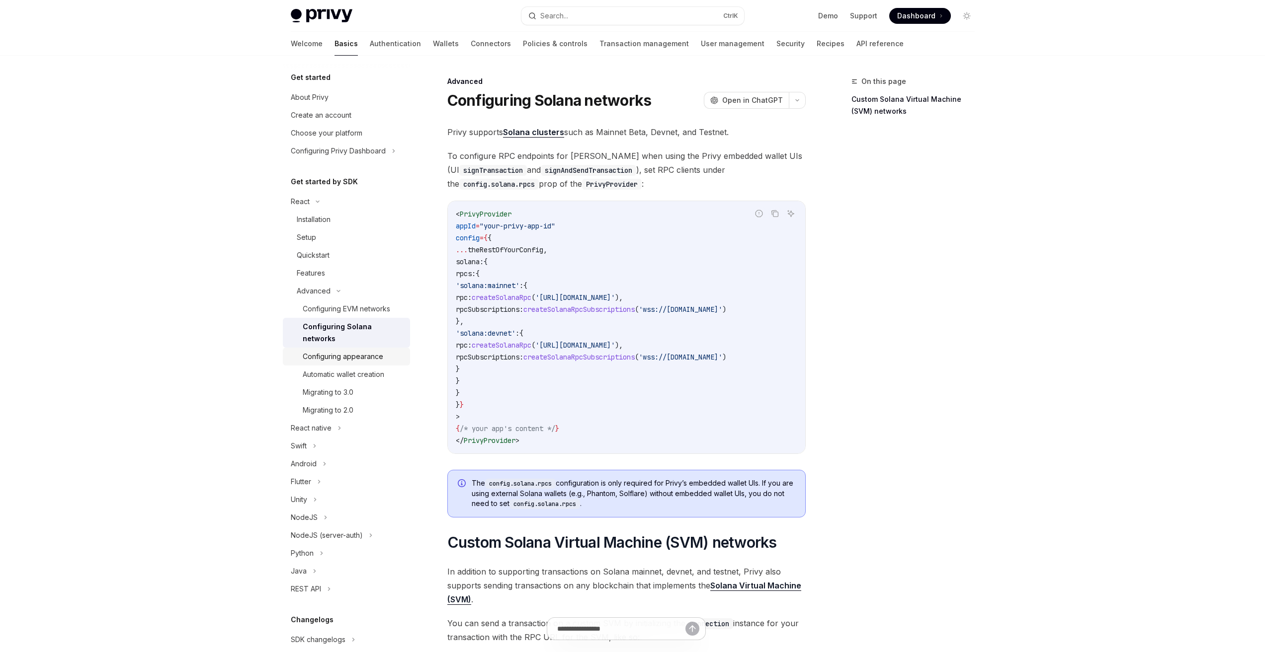
click at [362, 350] on link "Configuring appearance" at bounding box center [346, 357] width 127 height 18
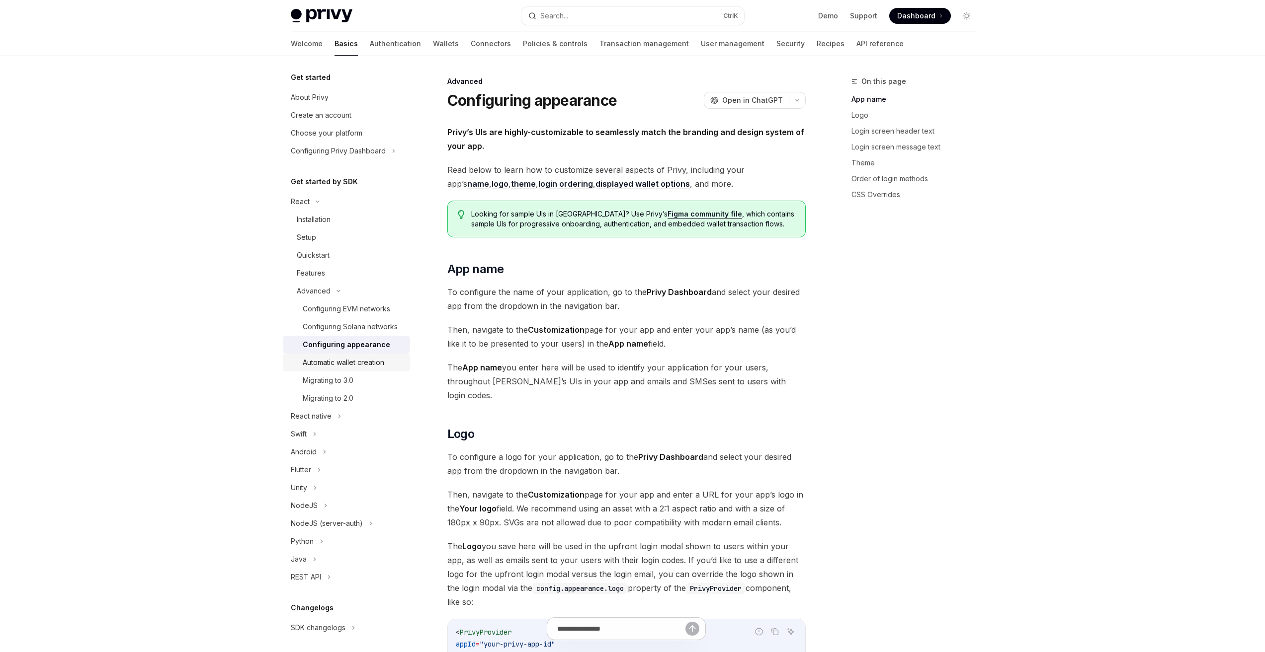
click at [361, 369] on div "Automatic wallet creation" at bounding box center [343, 363] width 81 height 12
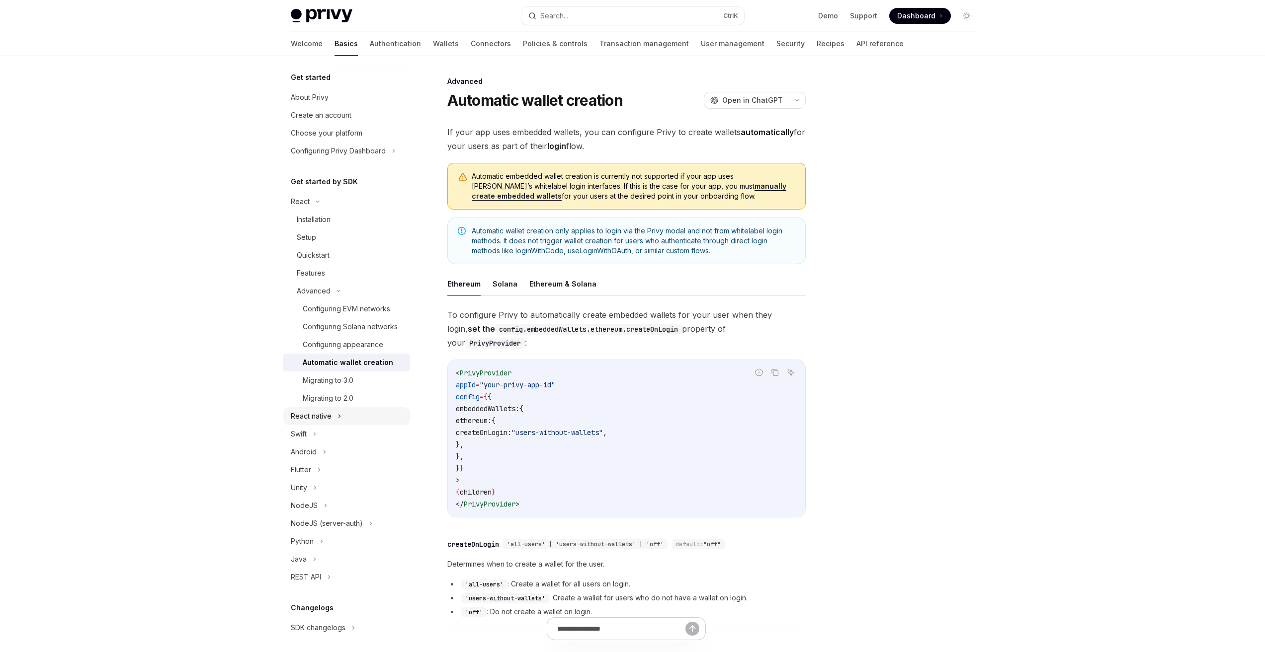
click at [324, 422] on div "React native" at bounding box center [311, 416] width 41 height 12
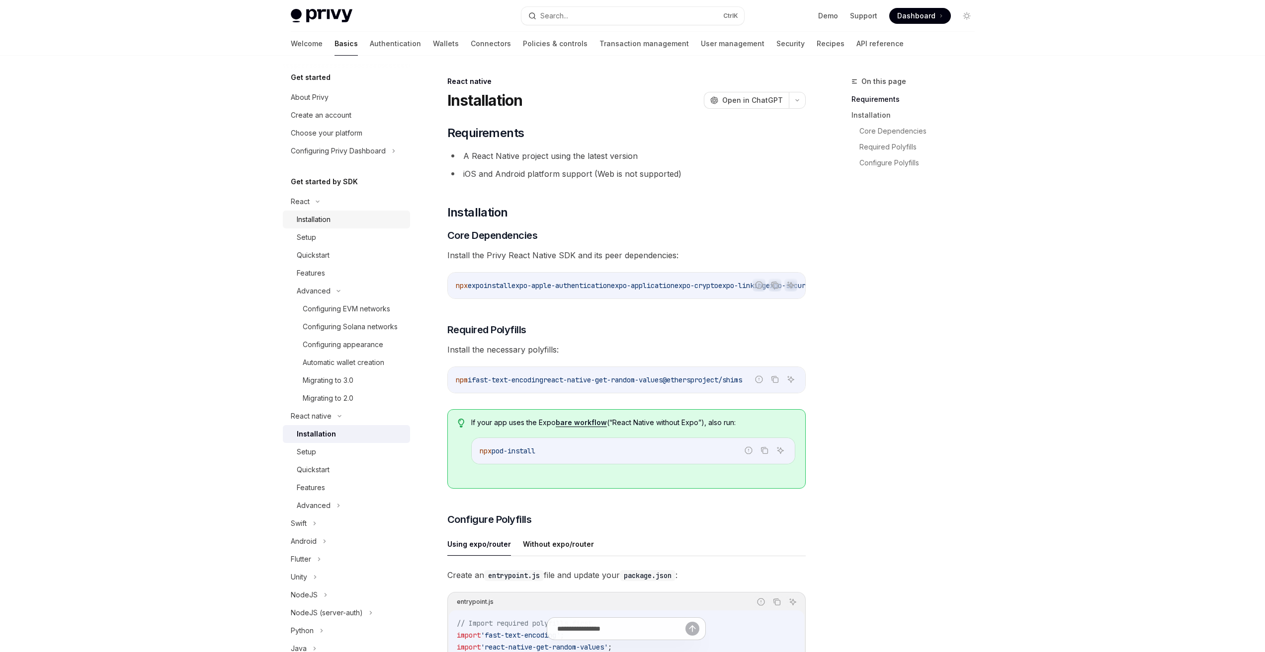
click at [330, 228] on link "Installation" at bounding box center [346, 220] width 127 height 18
click at [330, 237] on div "Setup" at bounding box center [350, 238] width 107 height 12
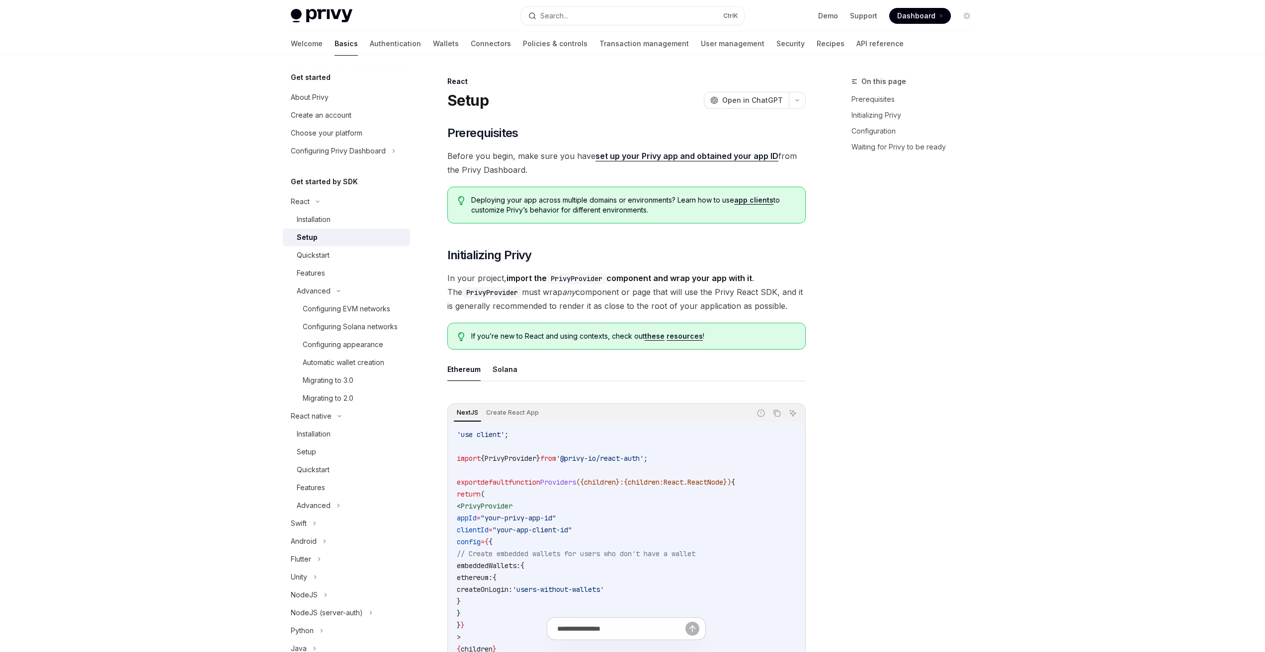
type textarea "*"
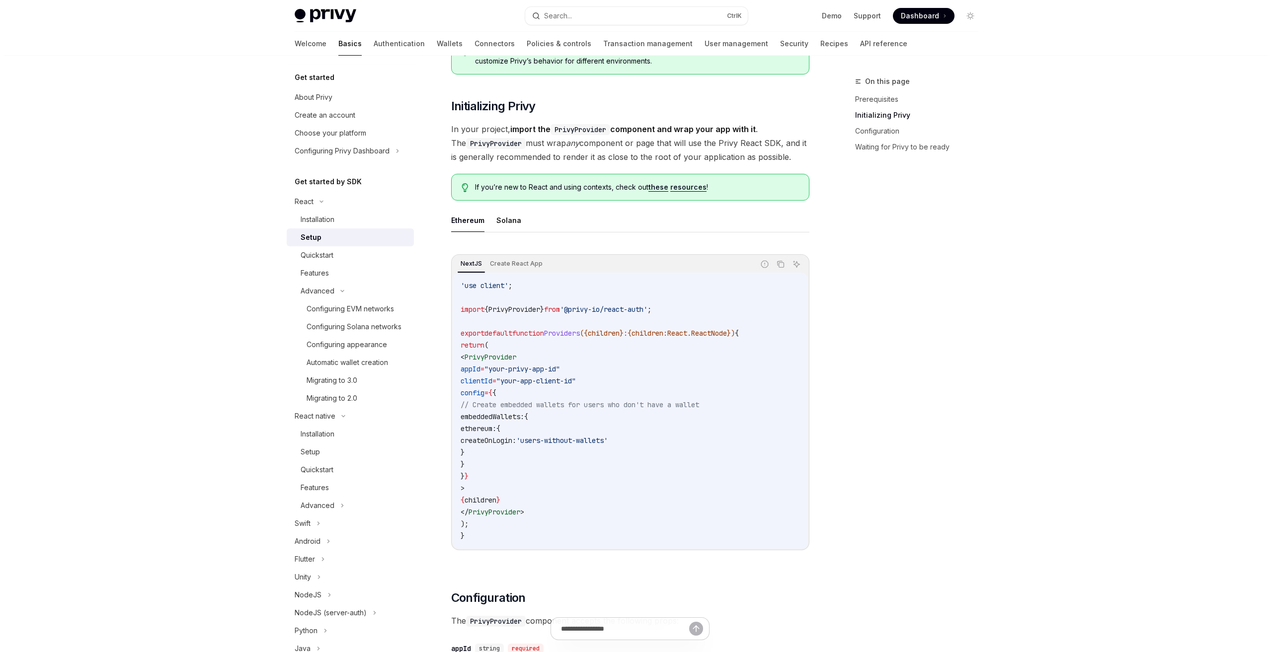
scroll to position [298, 0]
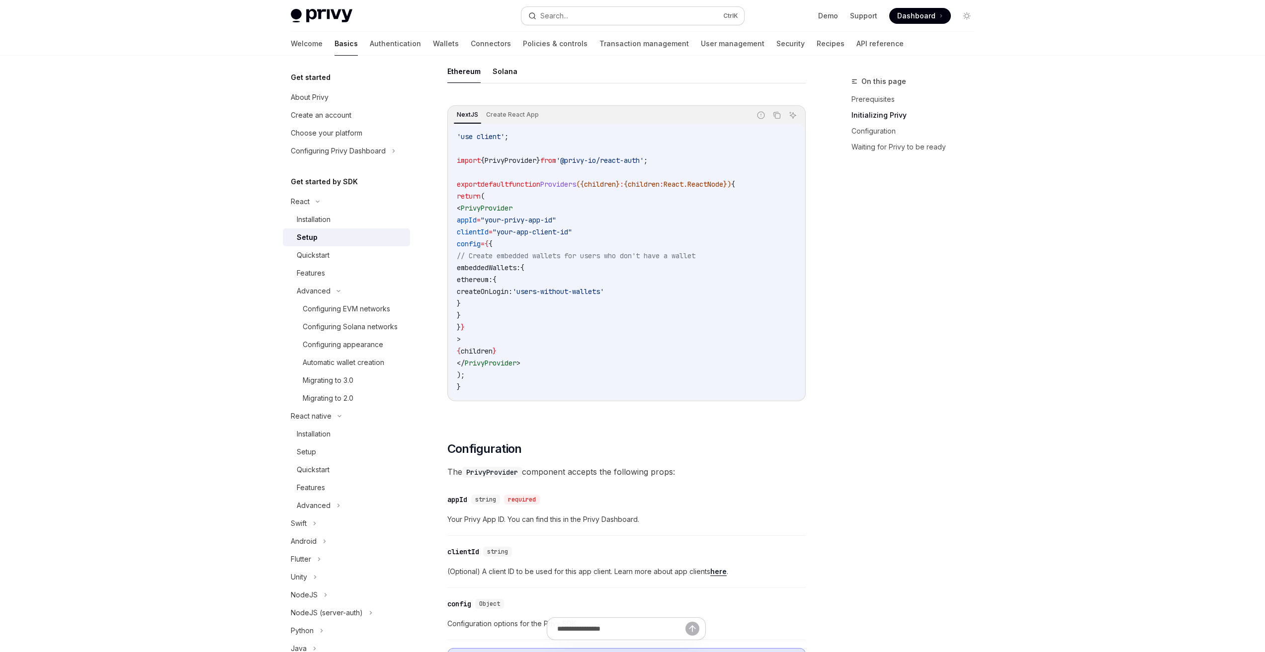
click at [581, 13] on button "Search... Ctrl K" at bounding box center [632, 16] width 223 height 18
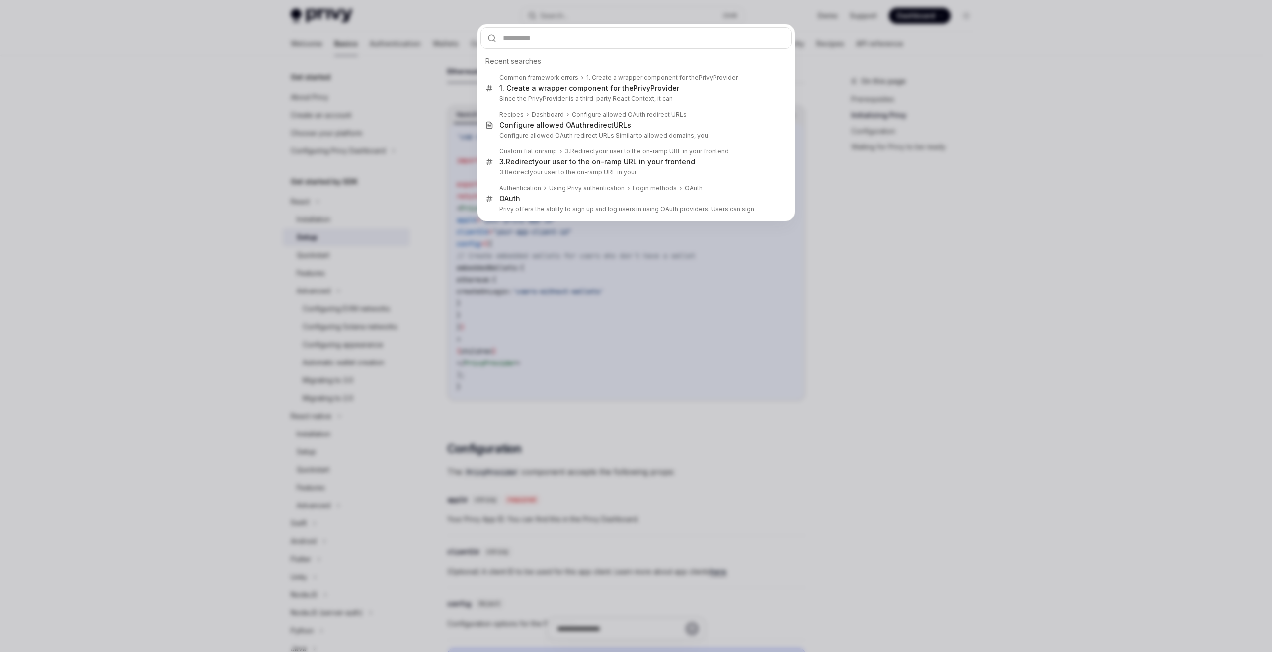
type input "**********"
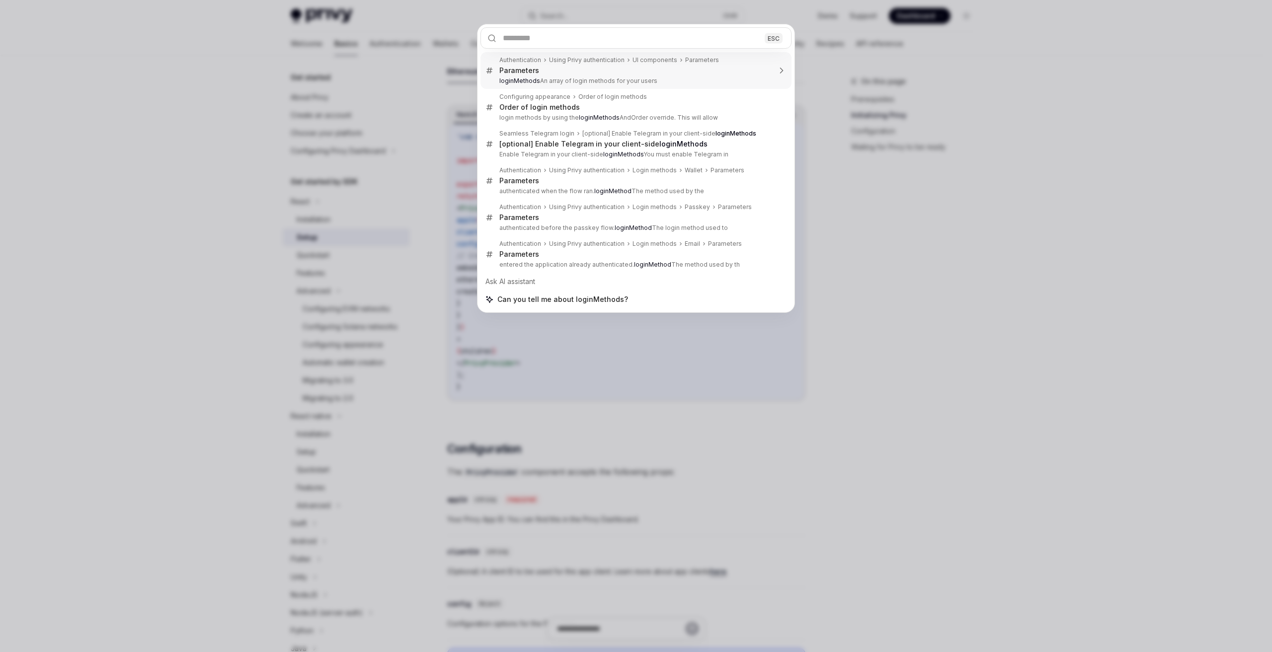
type textarea "*"
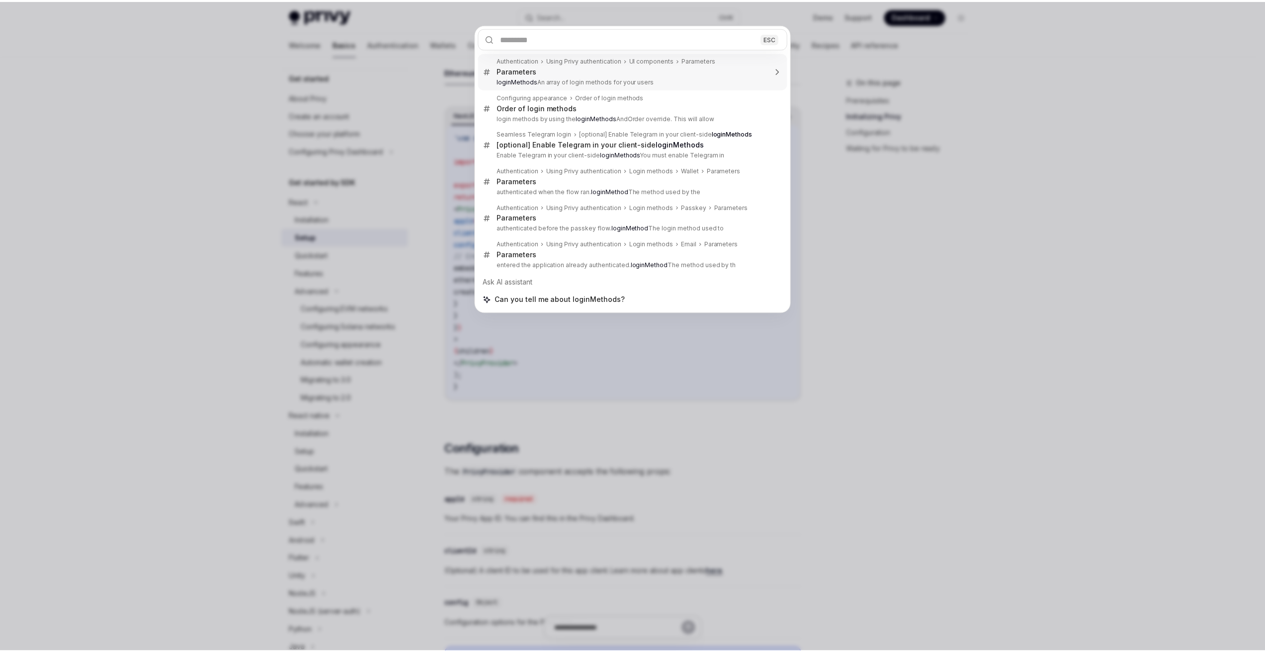
scroll to position [893, 0]
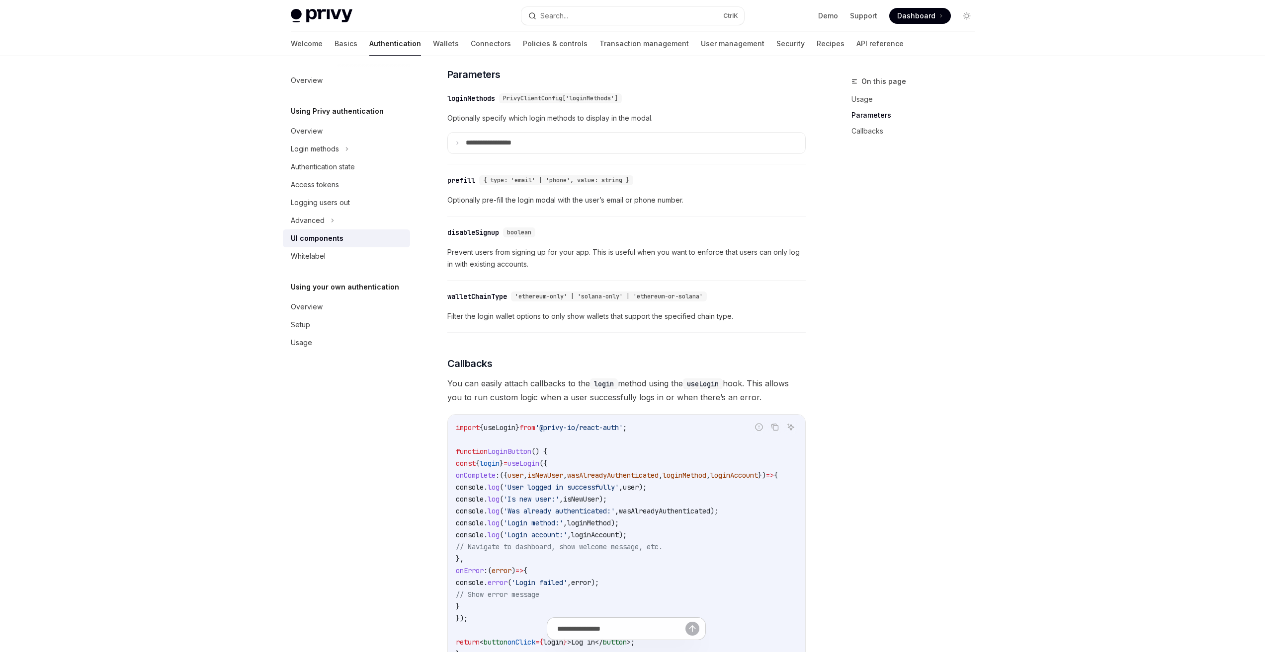
click at [1001, 505] on div "Privy Docs home page Search... Ctrl K Demo Support Dashboard Dashboard Search..…" at bounding box center [632, 48] width 1265 height 1883
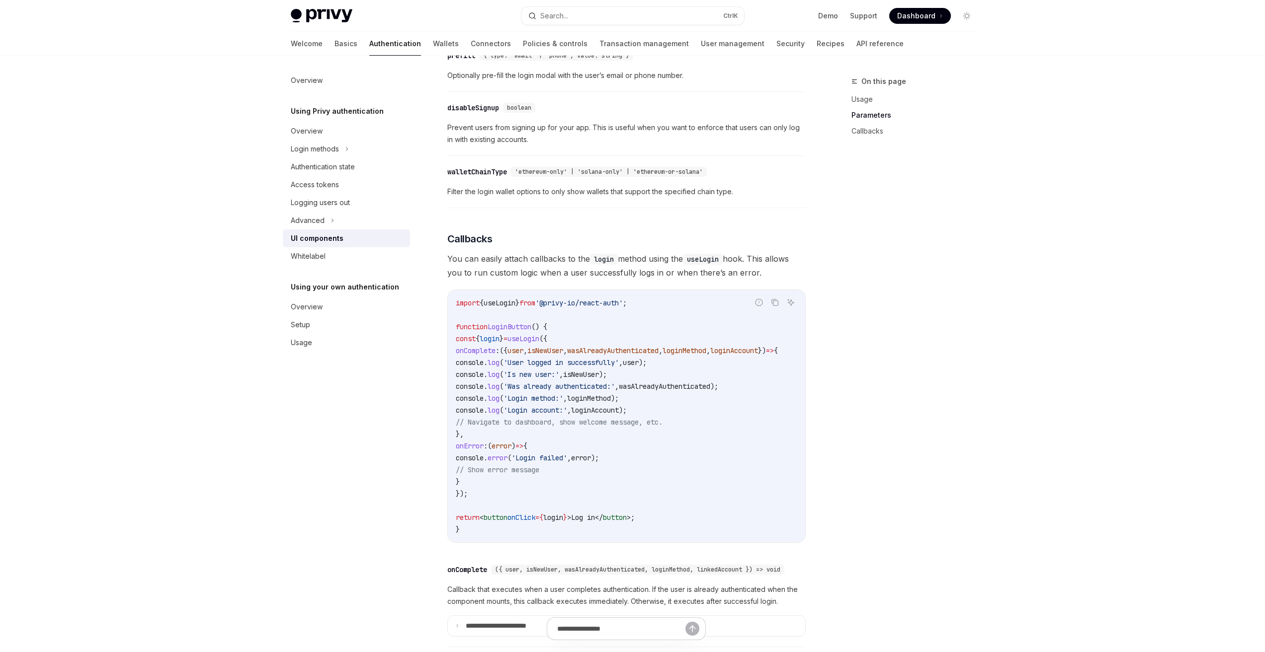
scroll to position [1141, 0]
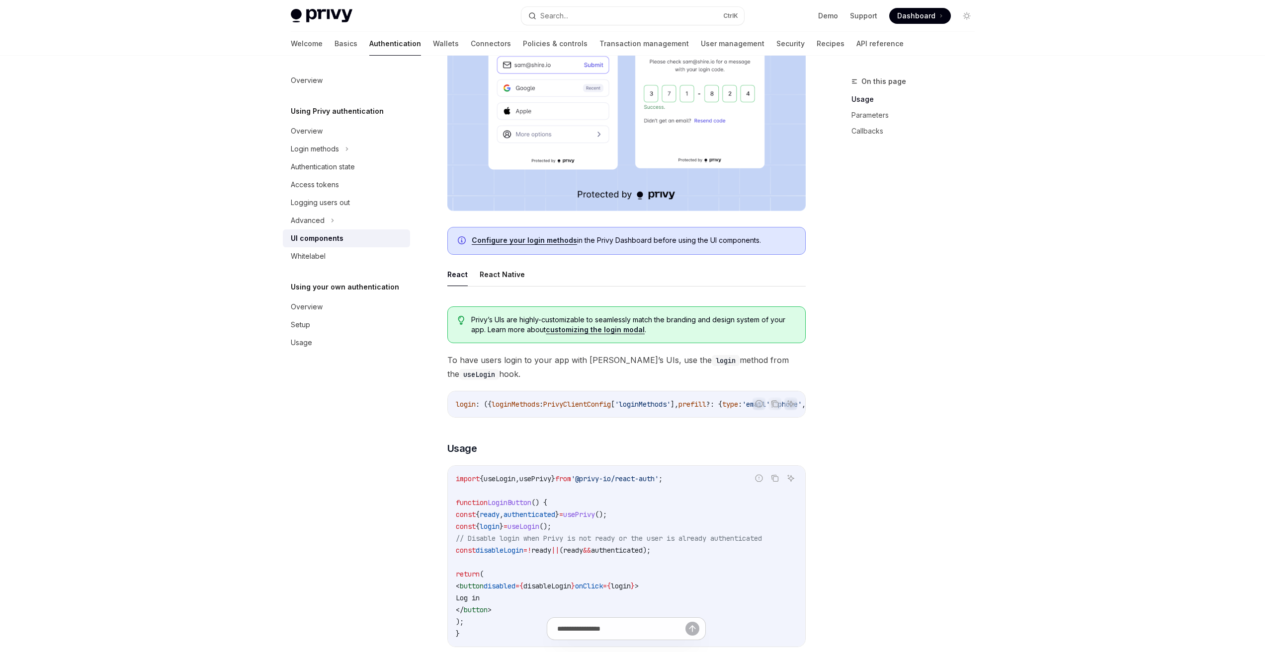
scroll to position [248, 0]
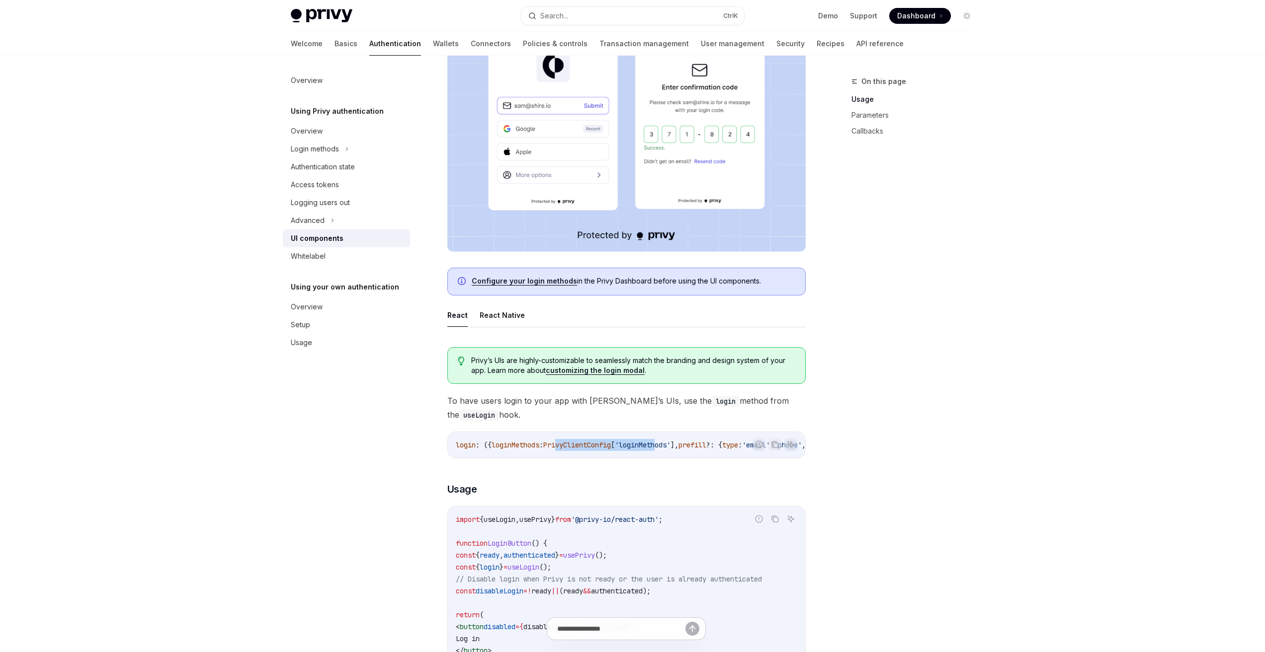
drag, startPoint x: 566, startPoint y: 462, endPoint x: 674, endPoint y: 458, distance: 107.9
click at [674, 458] on div "login : ({ loginMethods : PrivyClientConfig [ 'loginMethods' ], prefill ?: { ty…" at bounding box center [626, 445] width 357 height 26
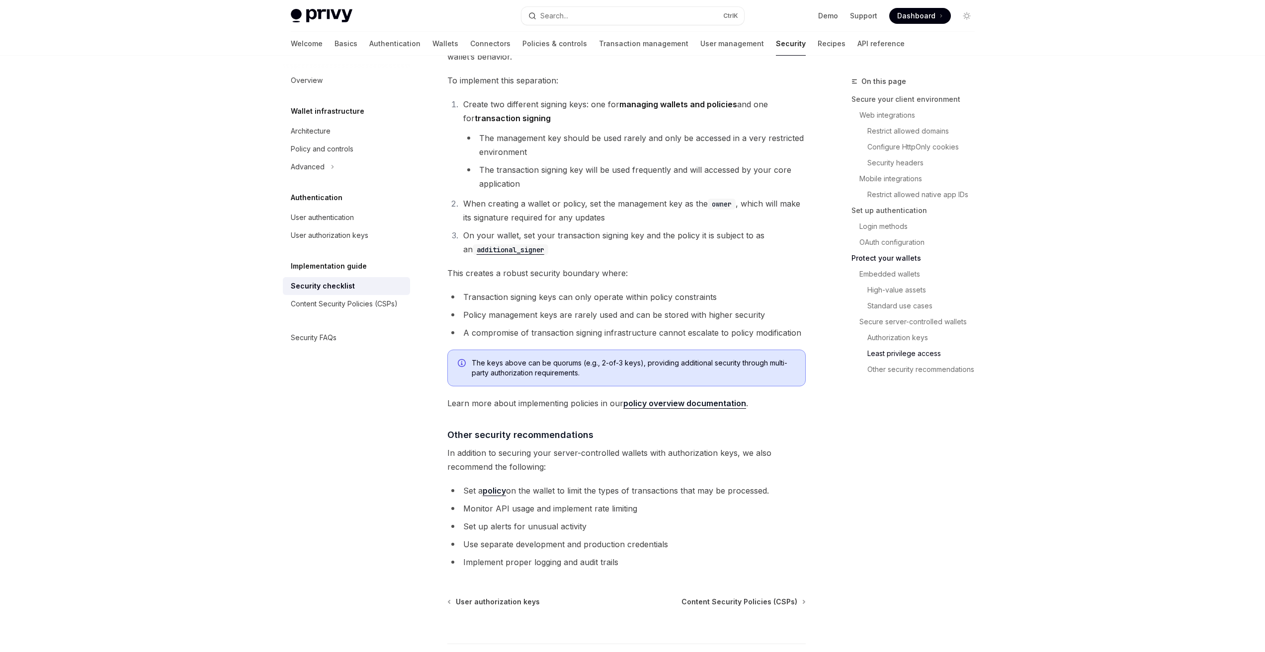
scroll to position [2061, 0]
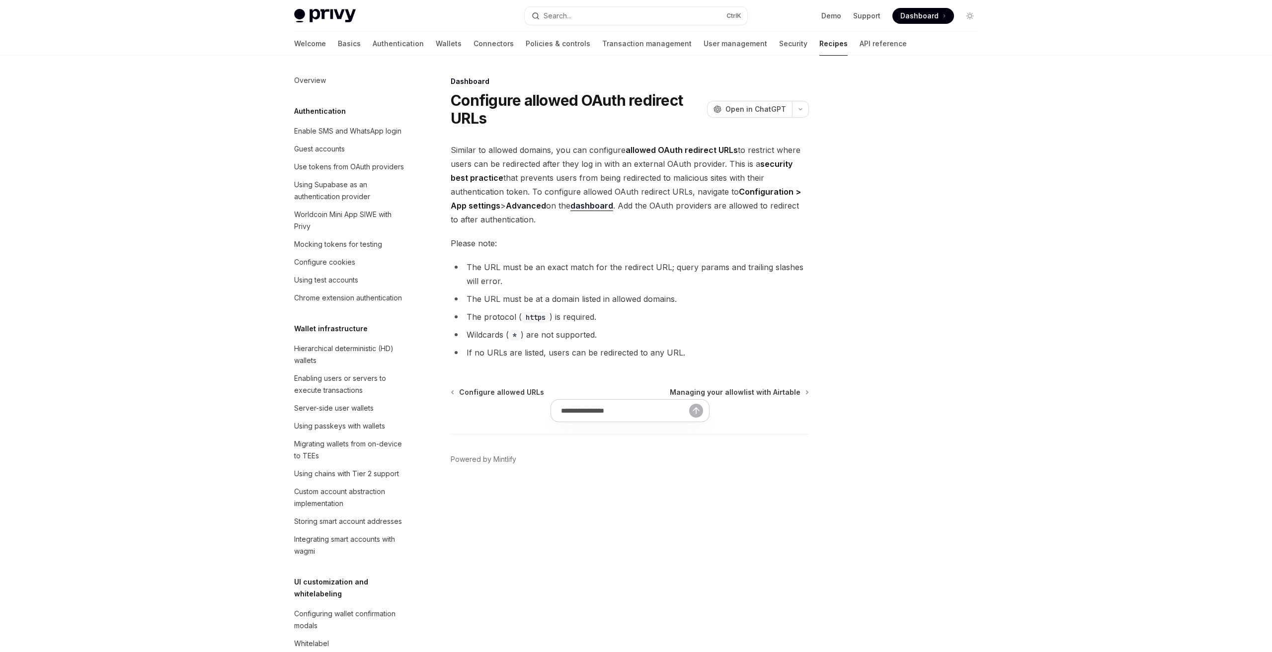
scroll to position [472, 0]
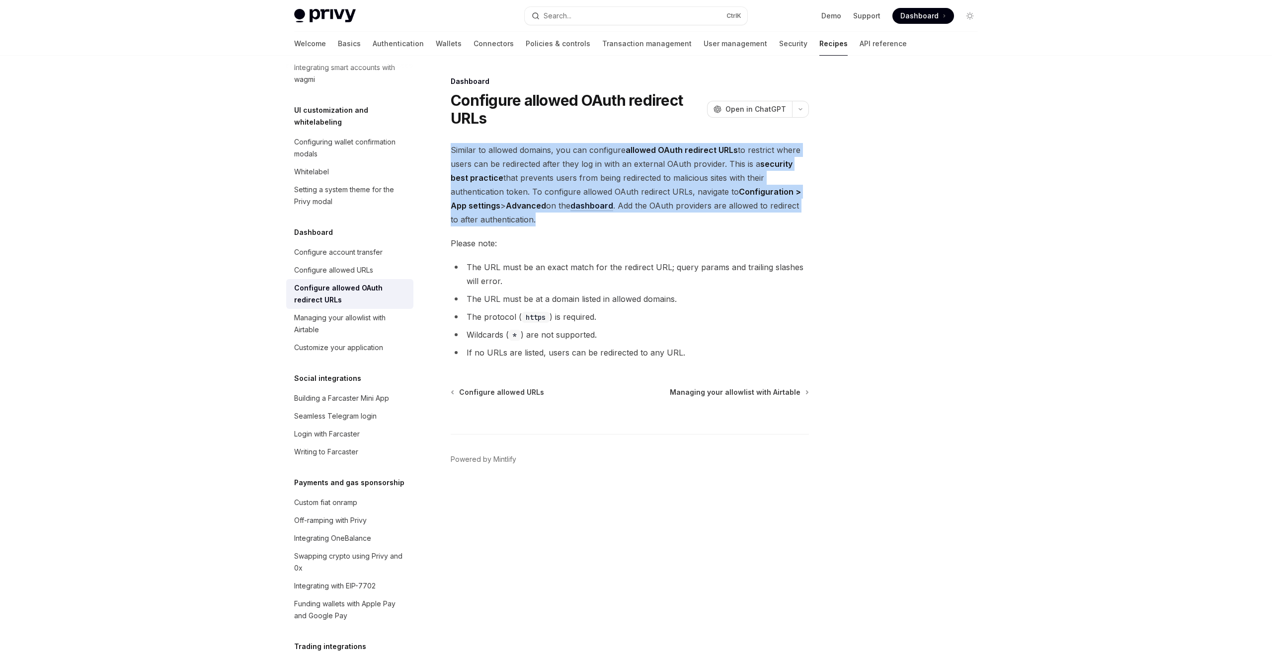
drag, startPoint x: 550, startPoint y: 223, endPoint x: 451, endPoint y: 149, distance: 122.8
click at [451, 149] on span "Similar to allowed domains, you can configure allowed OAuth redirect URLs to re…" at bounding box center [630, 184] width 358 height 83
copy span "Similar to allowed domains, you can configure allowed OAuth redirect URLs to re…"
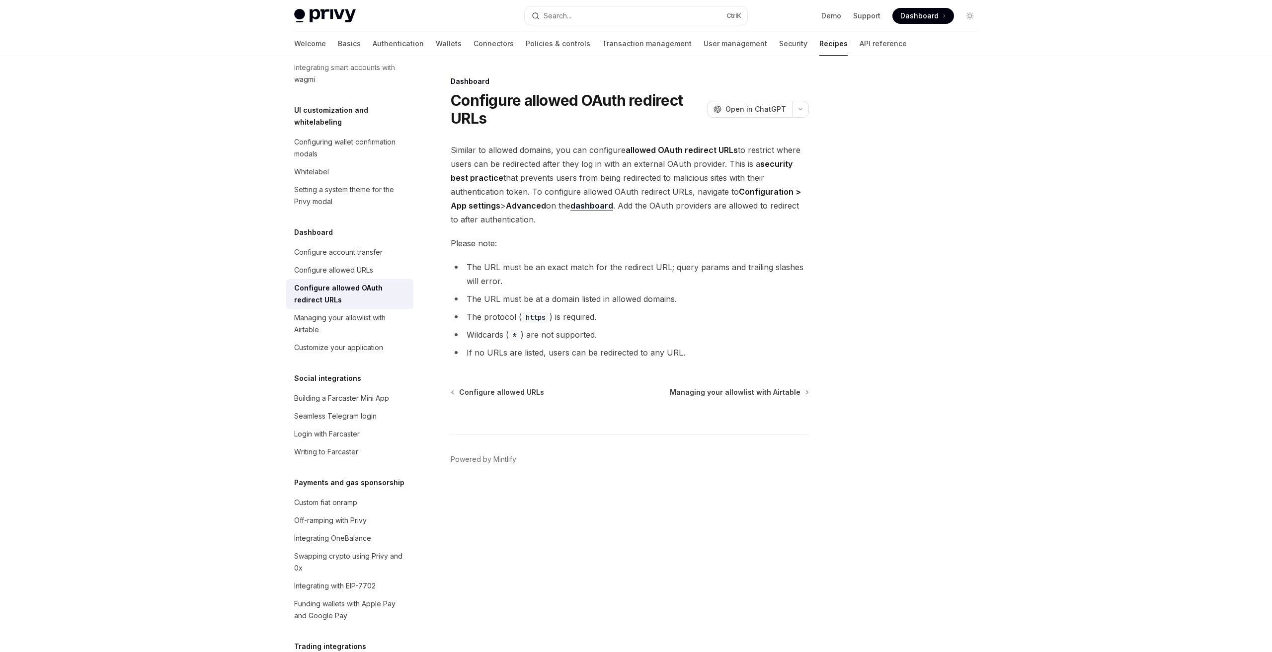
click at [577, 321] on li "The protocol ( https ) is required." at bounding box center [630, 317] width 358 height 14
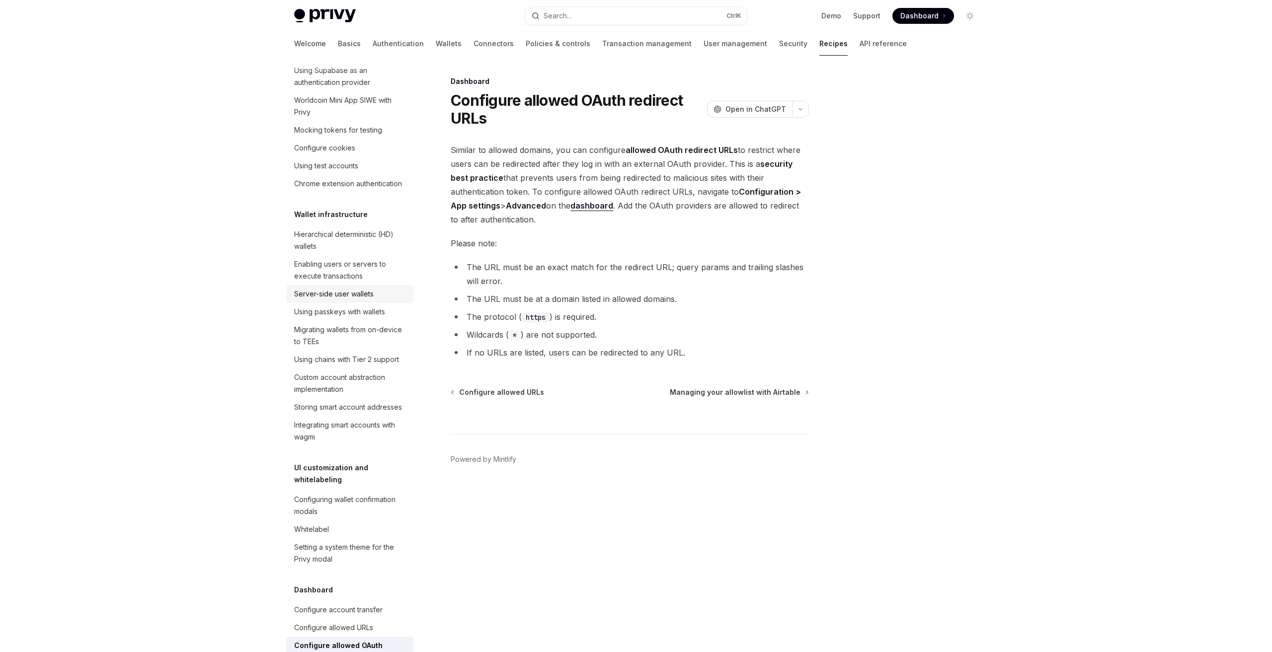
scroll to position [0, 0]
